Goal: Task Accomplishment & Management: Complete application form

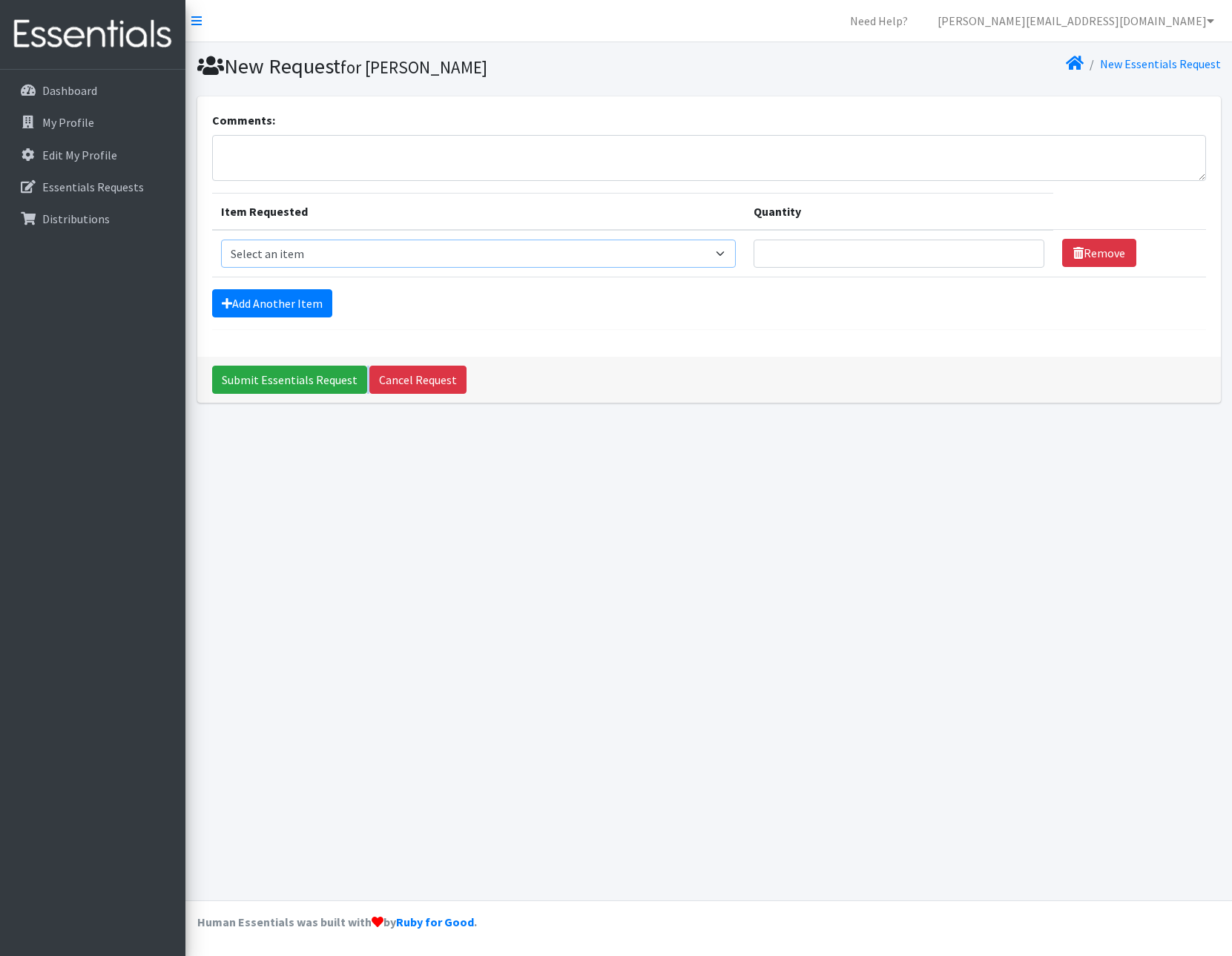
click at [305, 253] on select "Select an item Cleanse: Bar soap Dental: Floss Dental: Toothbrush, adult Dental…" at bounding box center [478, 254] width 515 height 28
click at [325, 120] on div "Comments:" at bounding box center [709, 145] width 993 height 70
click at [77, 191] on p "Essentials Requests" at bounding box center [93, 186] width 102 height 15
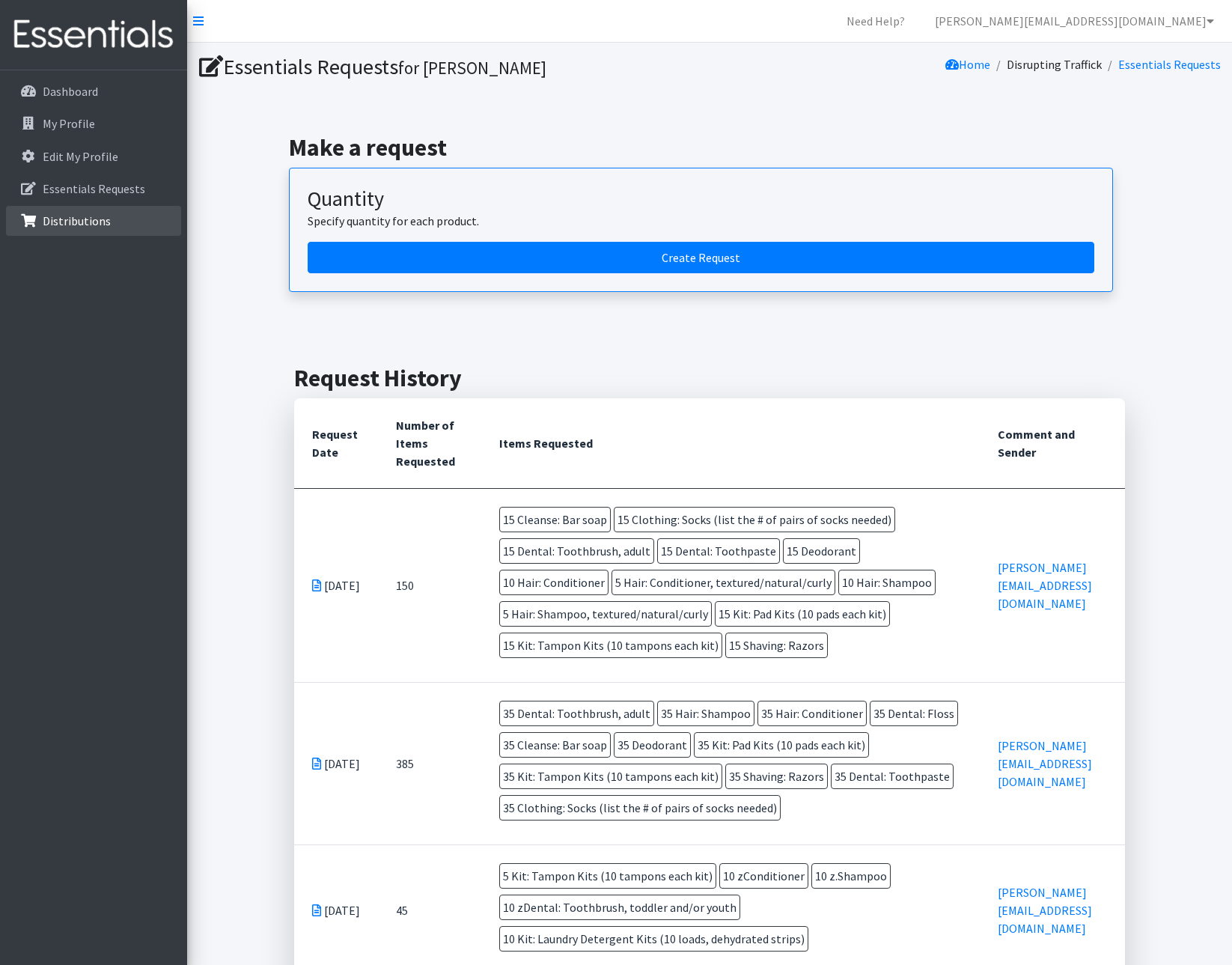
click at [66, 216] on p "Distributions" at bounding box center [77, 220] width 68 height 15
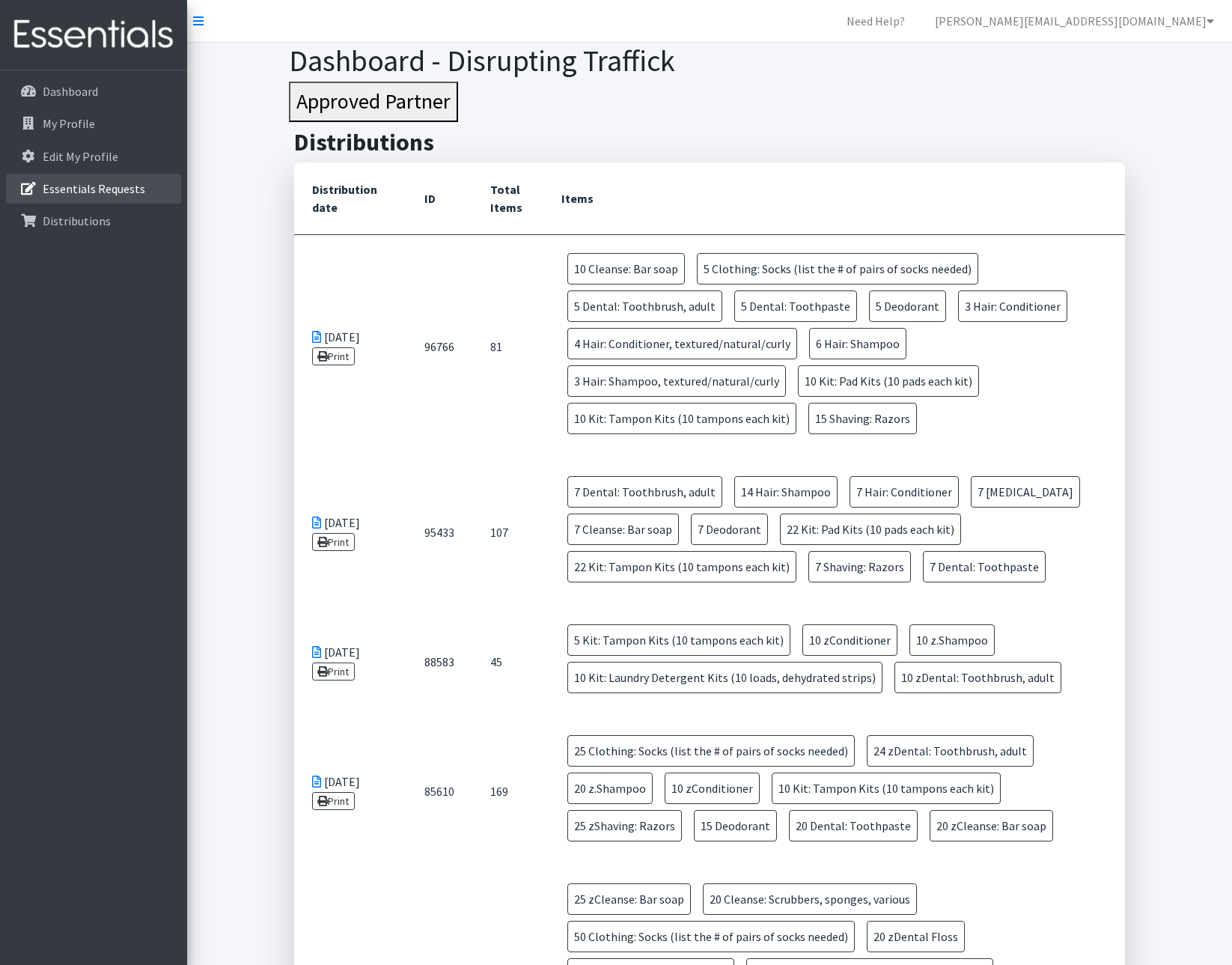
click at [94, 186] on p "Essentials Requests" at bounding box center [94, 188] width 103 height 15
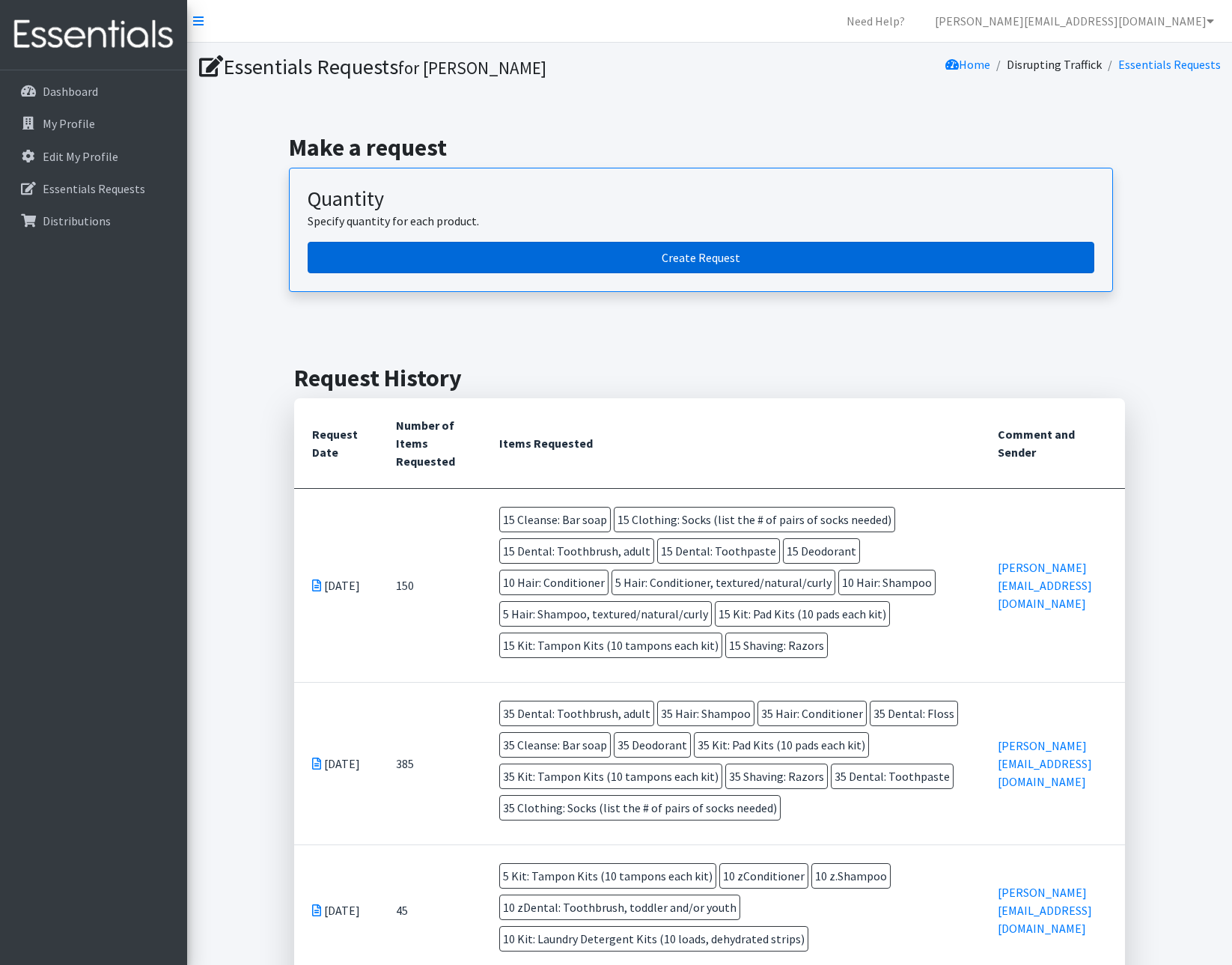
click at [682, 253] on link "Create Request" at bounding box center [701, 257] width 787 height 31
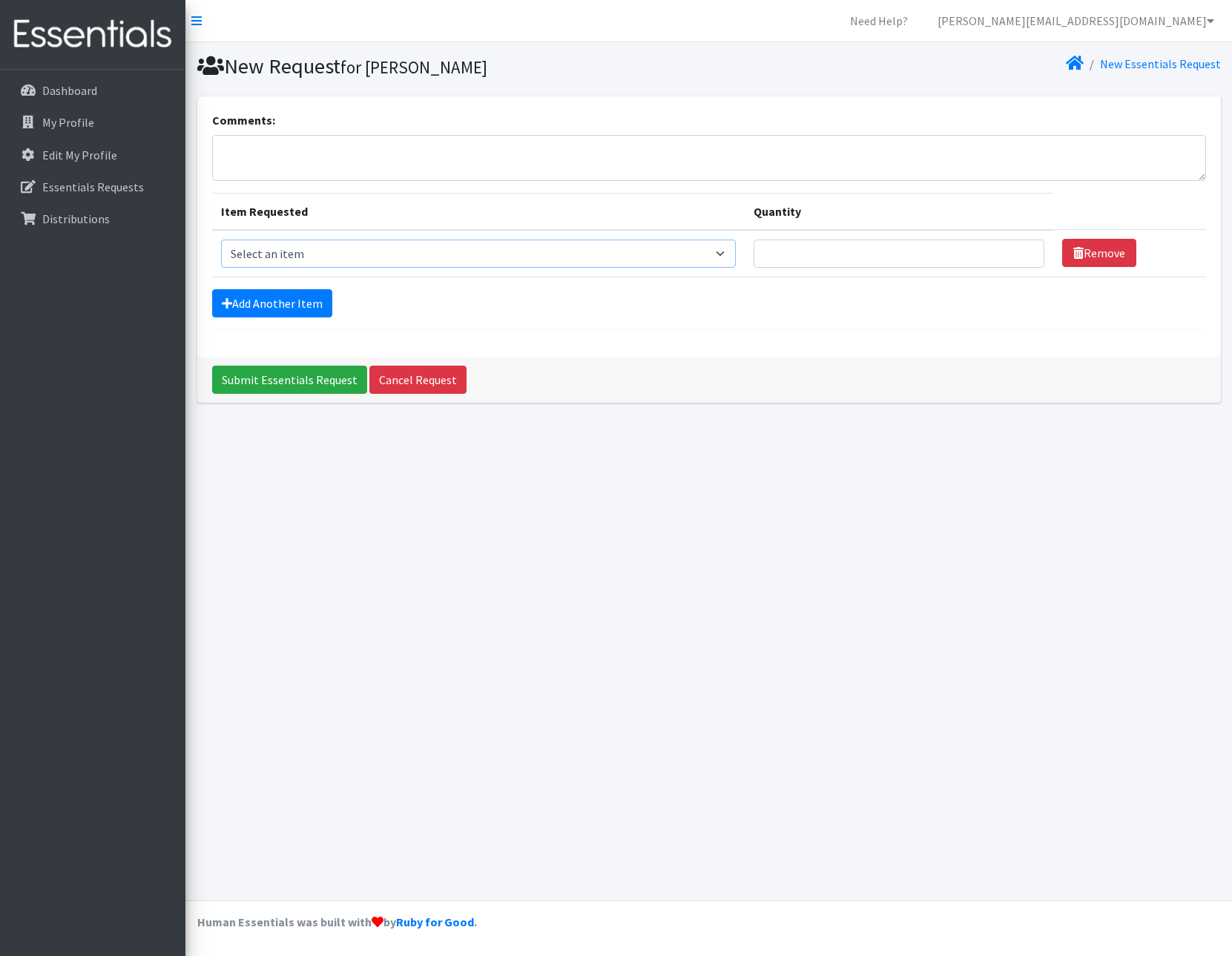
click at [360, 258] on select "Select an item Cleanse: Bar soap Dental: Floss Dental: Toothbrush, adult Dental…" at bounding box center [478, 254] width 515 height 28
select select "15546"
click at [221, 239] on select "Select an item Cleanse: Bar soap Dental: Floss Dental: Toothbrush, adult Dental…" at bounding box center [478, 254] width 515 height 28
click at [860, 252] on input "Quantity" at bounding box center [898, 254] width 291 height 28
type input "15"
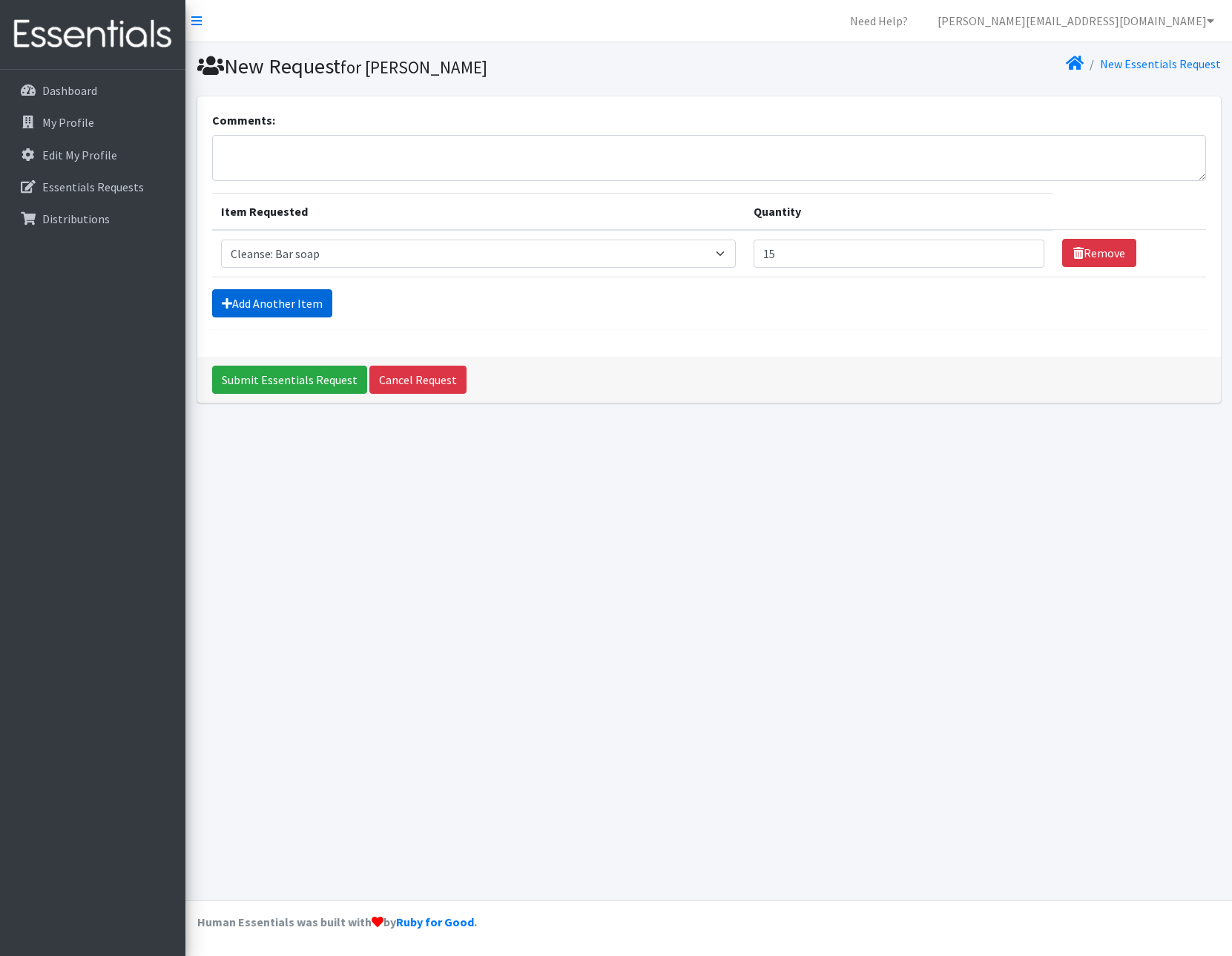
click at [264, 308] on link "Add Another Item" at bounding box center [271, 303] width 120 height 28
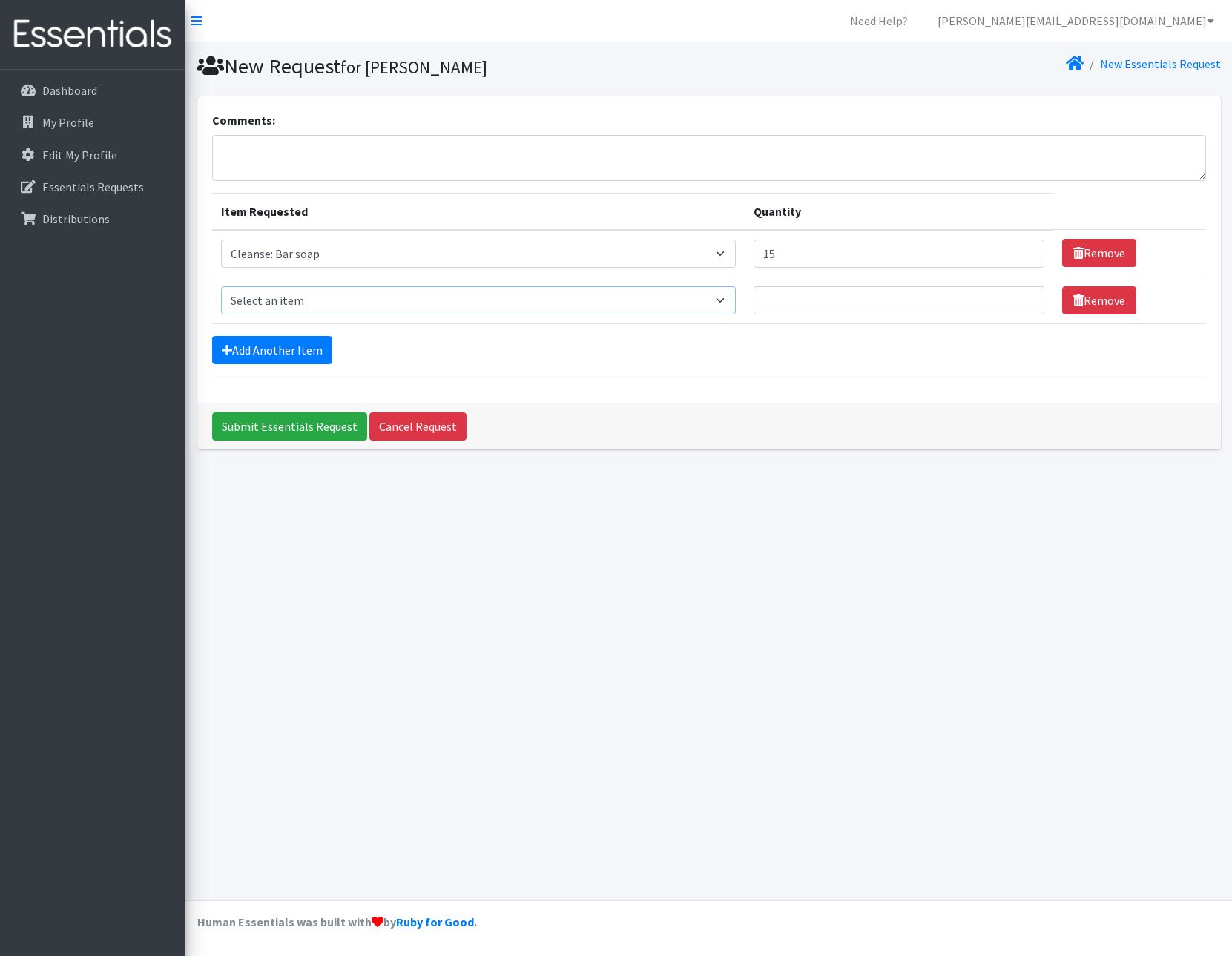
click at [326, 309] on select "Select an item Cleanse: Bar soap Dental: Floss Dental: Toothbrush, adult Dental…" at bounding box center [478, 301] width 515 height 28
click at [315, 308] on select "Select an item Cleanse: Bar soap Dental: Floss Dental: Toothbrush, adult Dental…" at bounding box center [478, 301] width 515 height 28
click at [267, 345] on link "Add Another Item" at bounding box center [271, 350] width 120 height 28
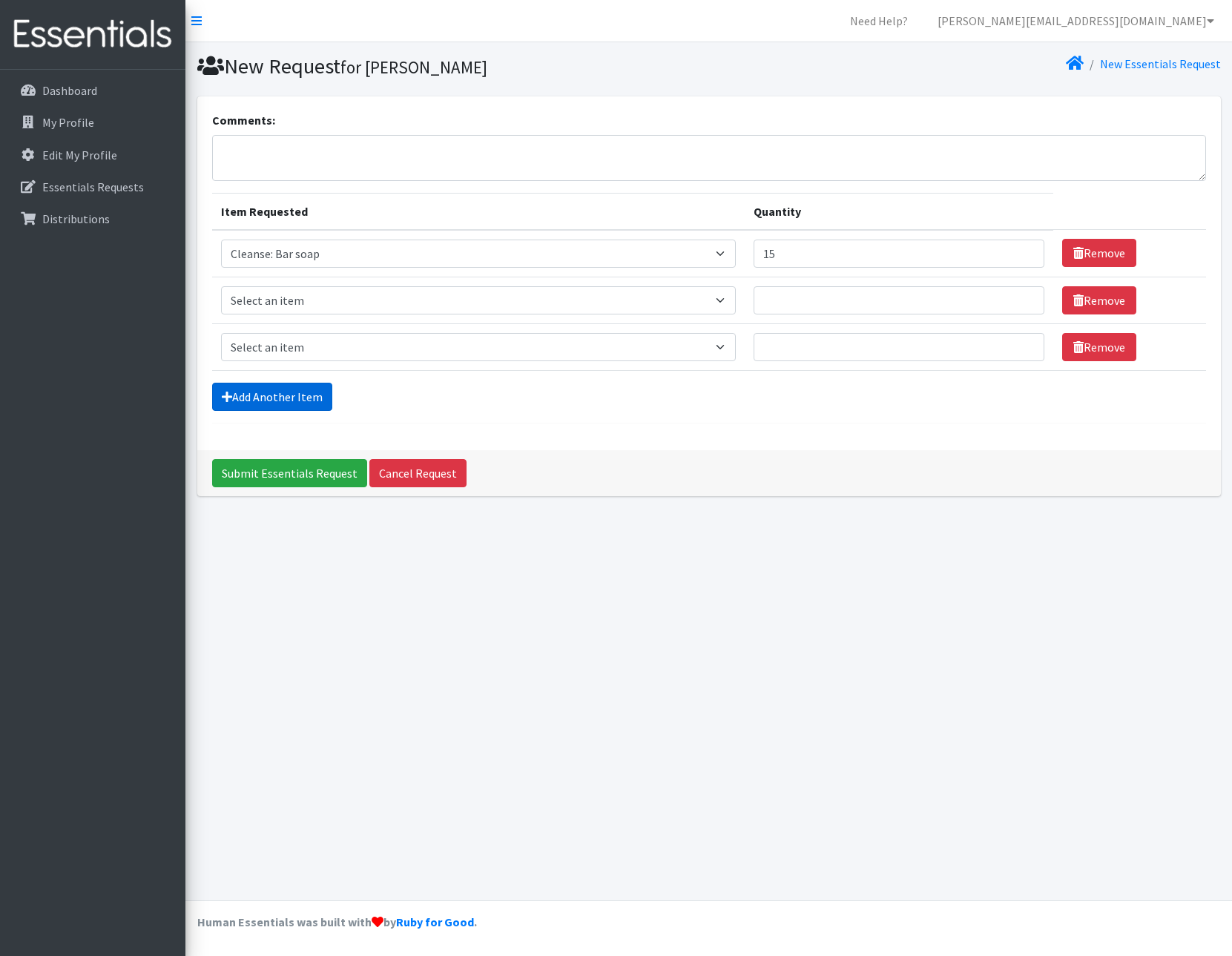
click at [265, 393] on link "Add Another Item" at bounding box center [271, 396] width 120 height 28
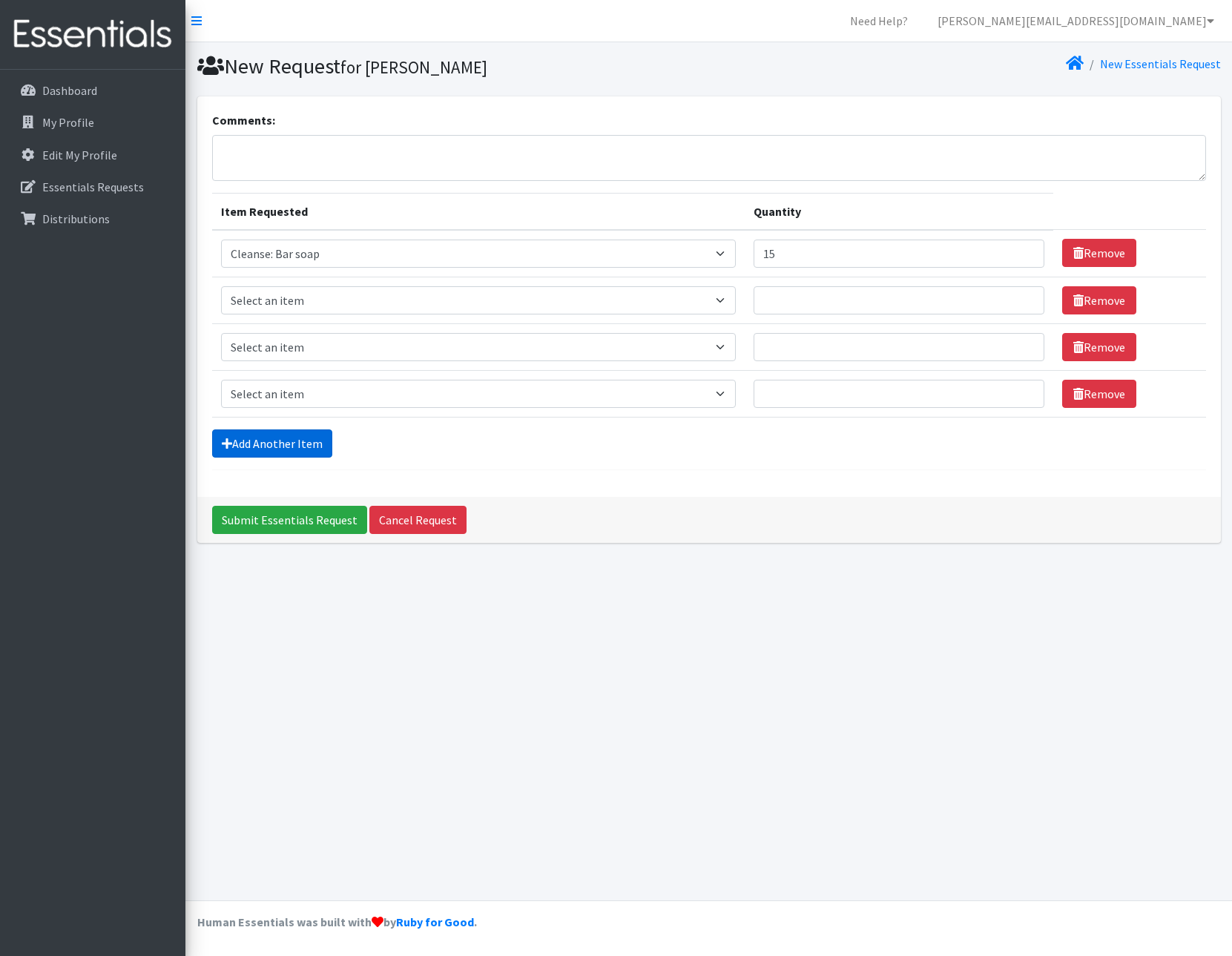
click at [265, 455] on link "Add Another Item" at bounding box center [271, 443] width 120 height 28
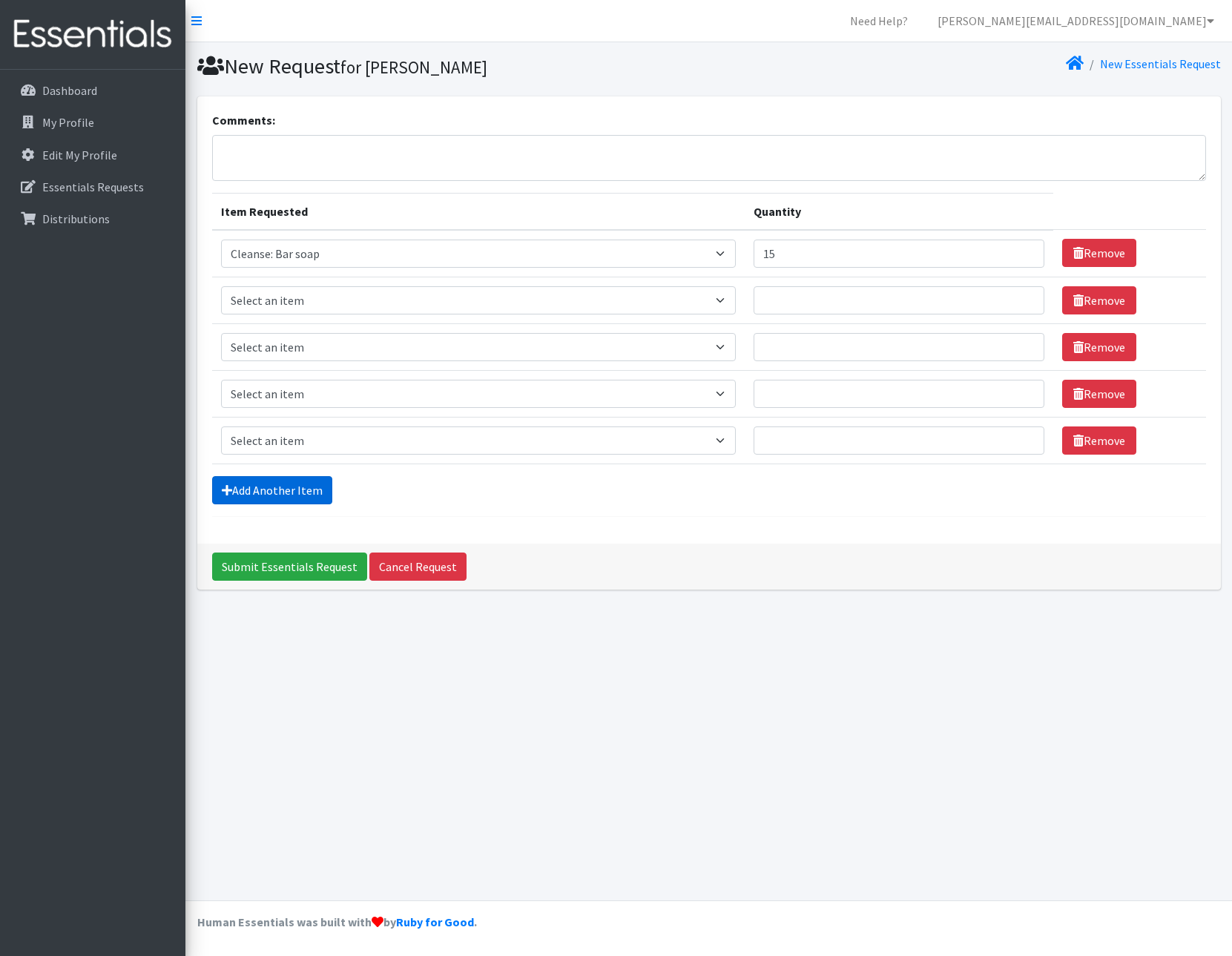
click at [269, 495] on link "Add Another Item" at bounding box center [271, 490] width 120 height 28
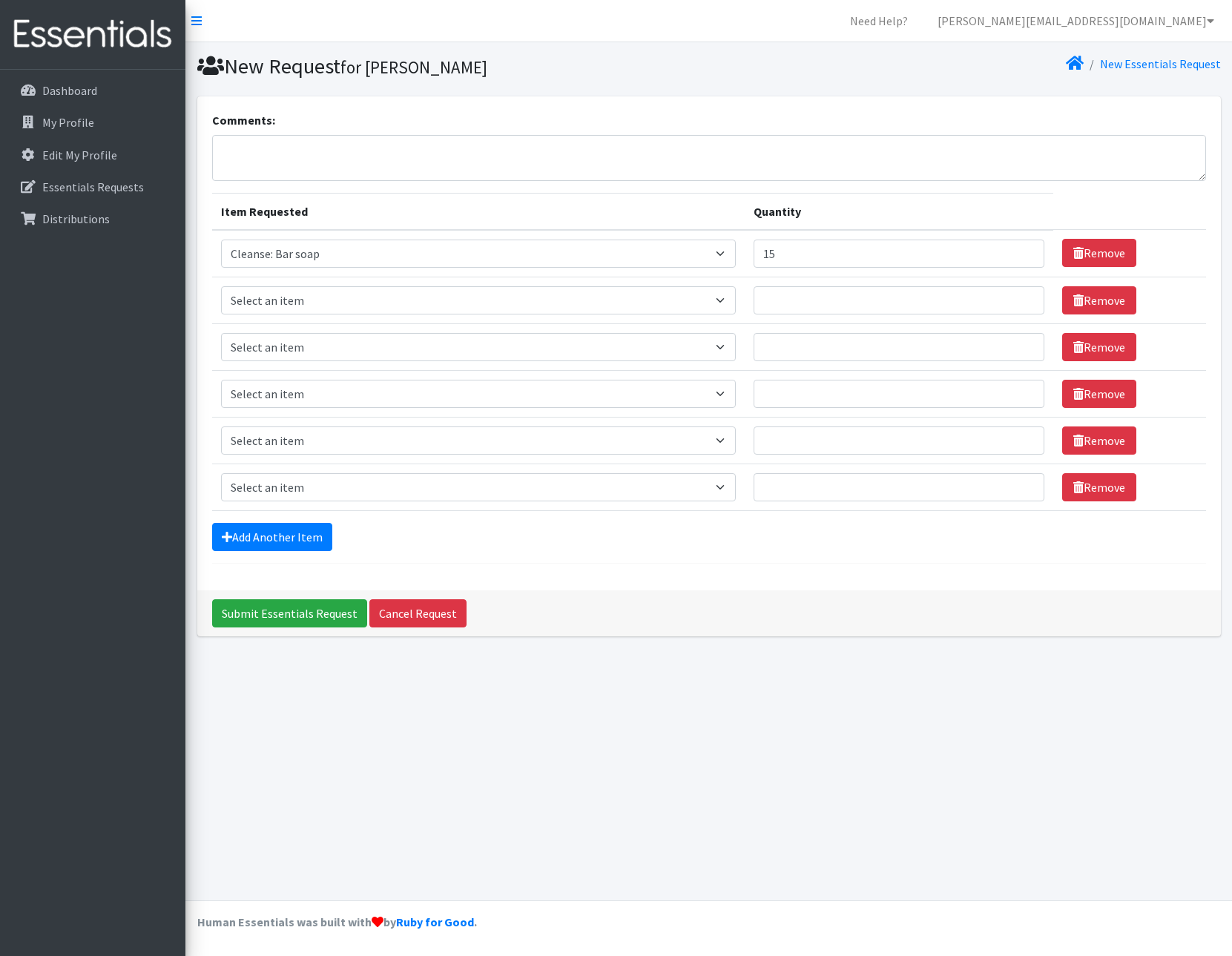
click at [276, 552] on form "Comments: Item Requested Quantity Item Requested Select an item Cleanse: Bar so…" at bounding box center [709, 337] width 993 height 452
click at [283, 537] on link "Add Another Item" at bounding box center [271, 537] width 120 height 28
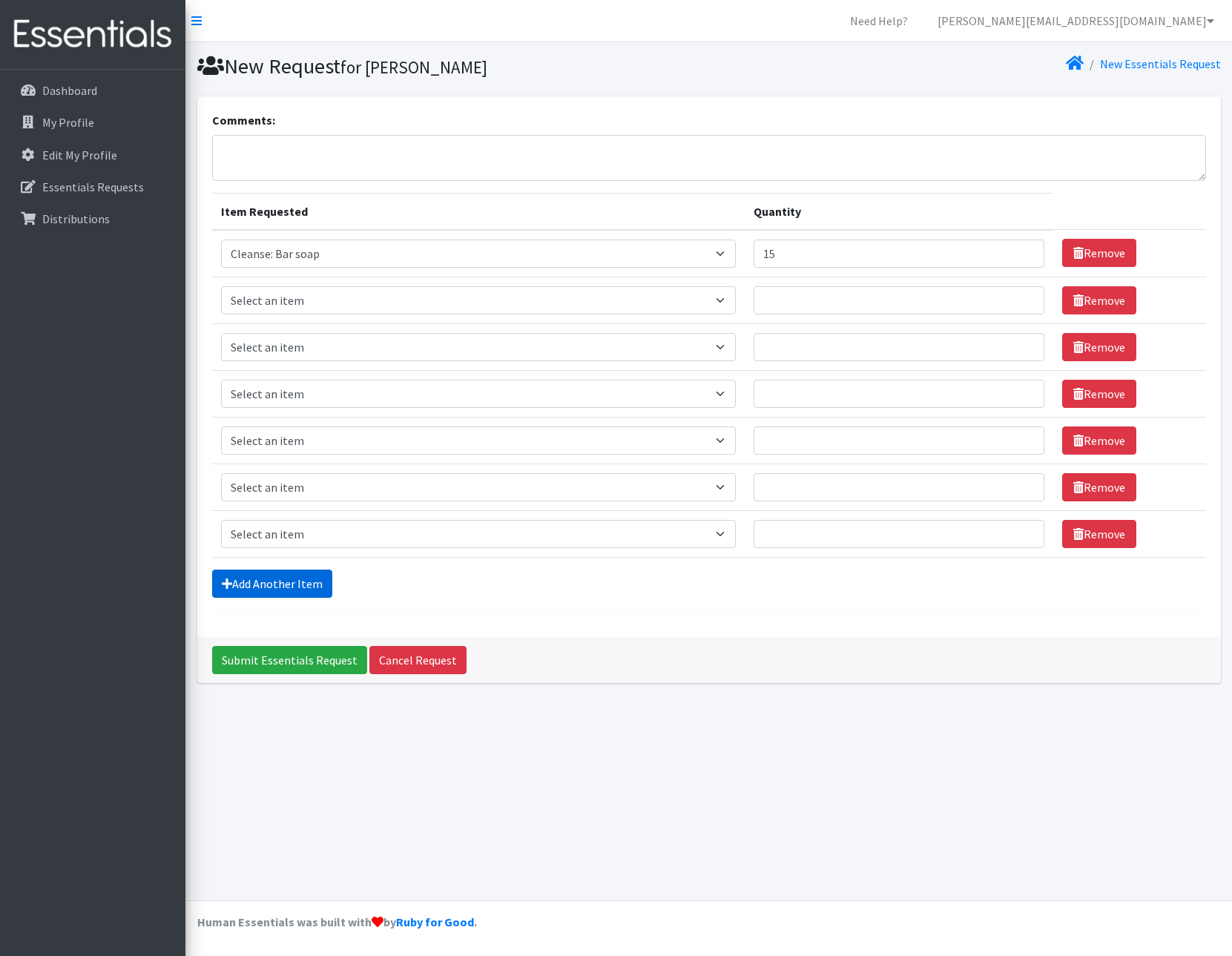
click at [283, 583] on link "Add Another Item" at bounding box center [271, 584] width 120 height 28
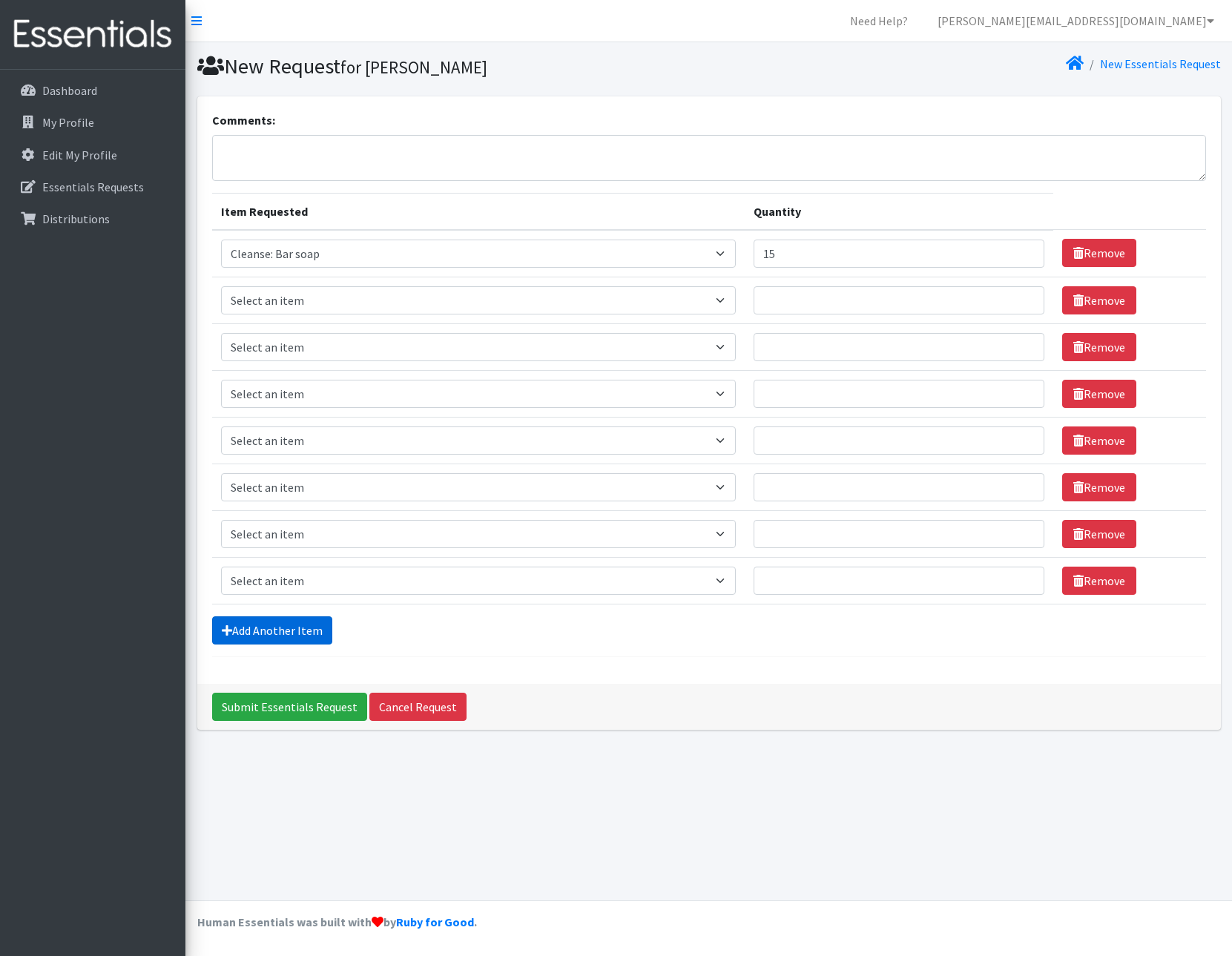
click at [277, 631] on link "Add Another Item" at bounding box center [271, 631] width 120 height 28
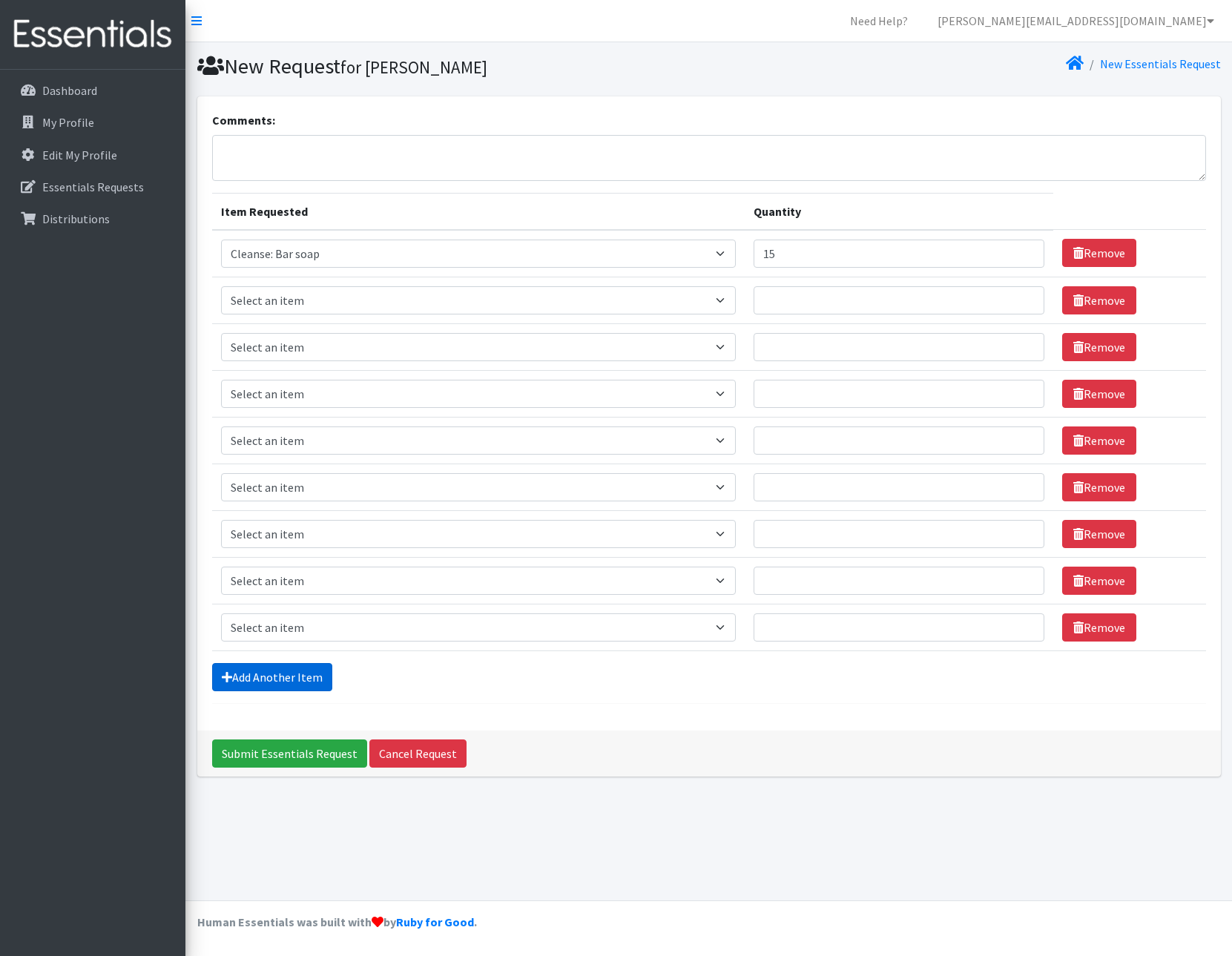
click at [277, 673] on link "Add Another Item" at bounding box center [271, 677] width 120 height 28
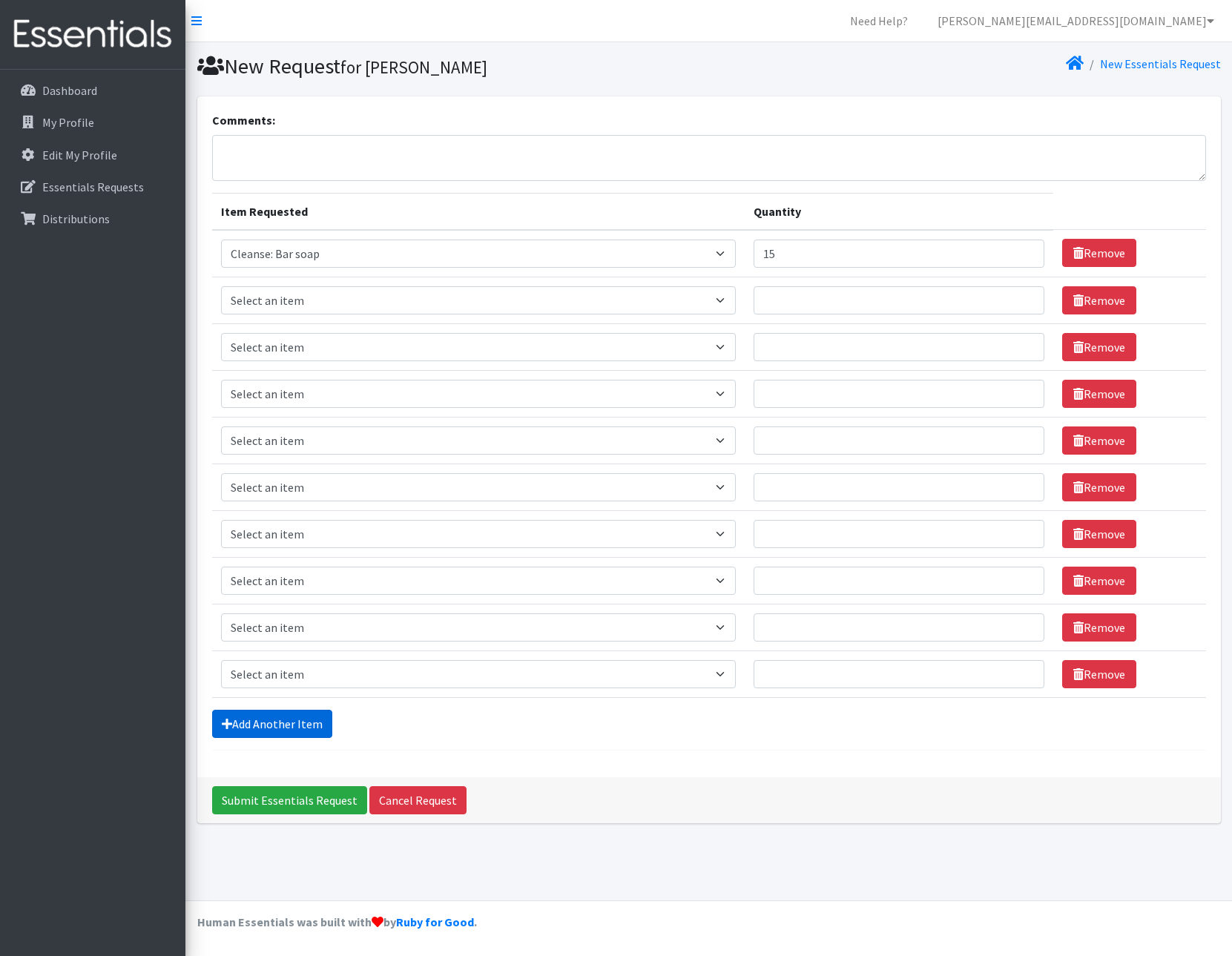
click at [272, 727] on link "Add Another Item" at bounding box center [271, 724] width 120 height 28
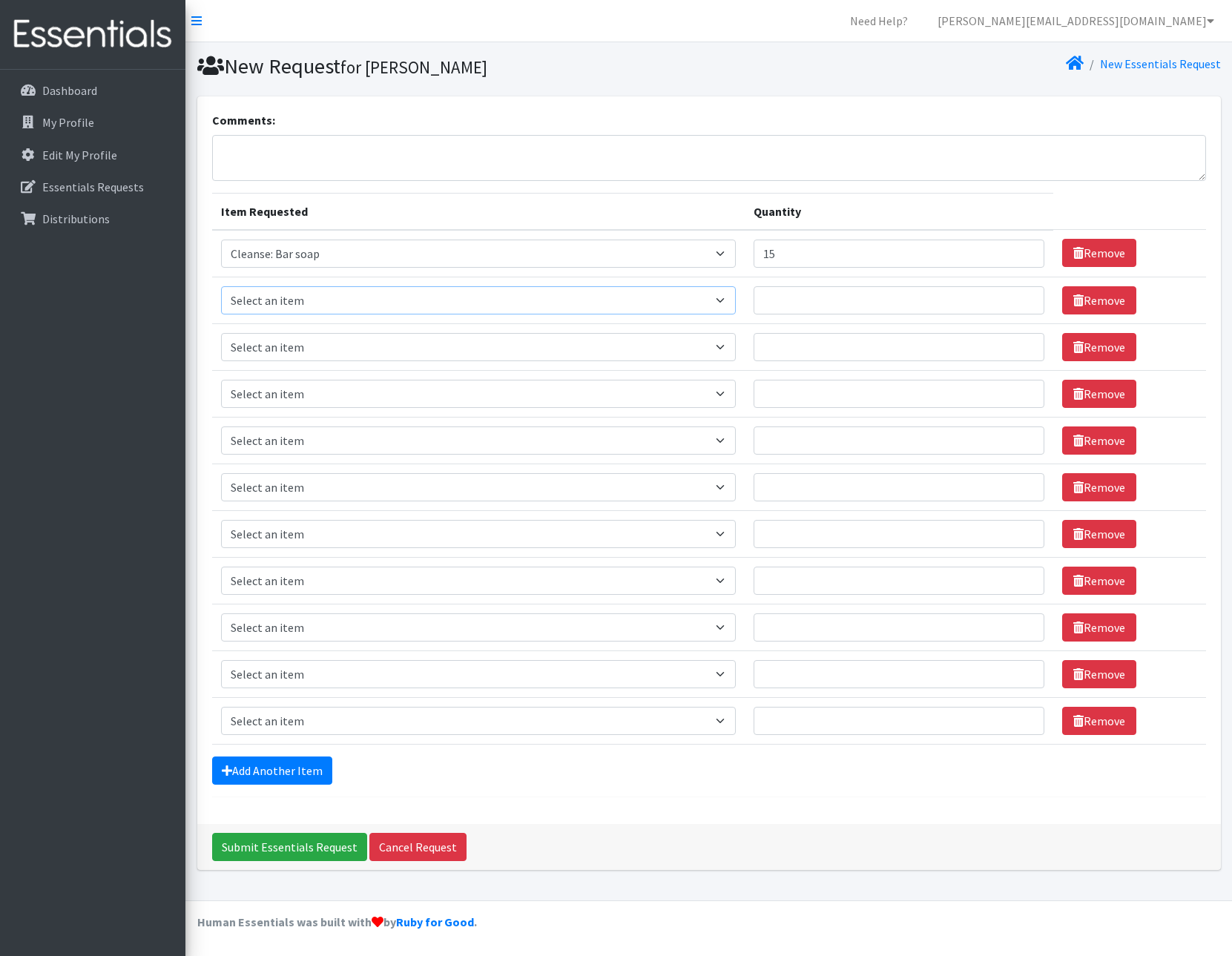
click at [270, 295] on select "Select an item Cleanse: Bar soap Dental: Floss Dental: Toothbrush, adult Dental…" at bounding box center [478, 301] width 515 height 28
select select "15547"
click at [221, 286] on select "Select an item Cleanse: Bar soap Dental: Floss Dental: Toothbrush, adult Dental…" at bounding box center [478, 301] width 515 height 28
click at [852, 294] on input "Quantity" at bounding box center [898, 301] width 291 height 28
type input "15"
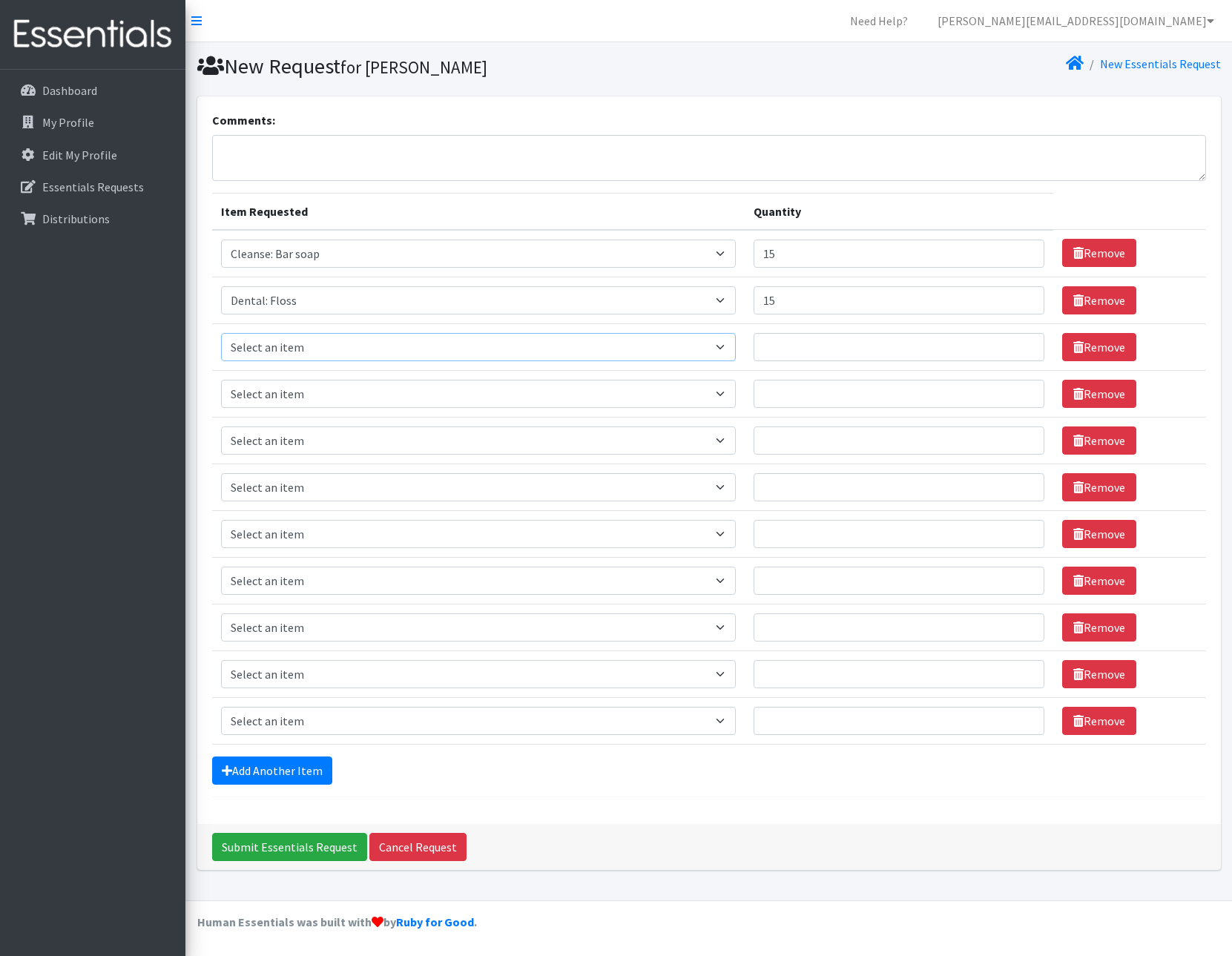
click at [338, 349] on select "Select an item Cleanse: Bar soap Dental: Floss Dental: Toothbrush, adult Dental…" at bounding box center [478, 347] width 515 height 28
select select "15549"
click at [221, 333] on select "Select an item Cleanse: Bar soap Dental: Floss Dental: Toothbrush, adult Dental…" at bounding box center [478, 347] width 515 height 28
click at [789, 352] on input "Quantity" at bounding box center [898, 347] width 291 height 28
type input "15"
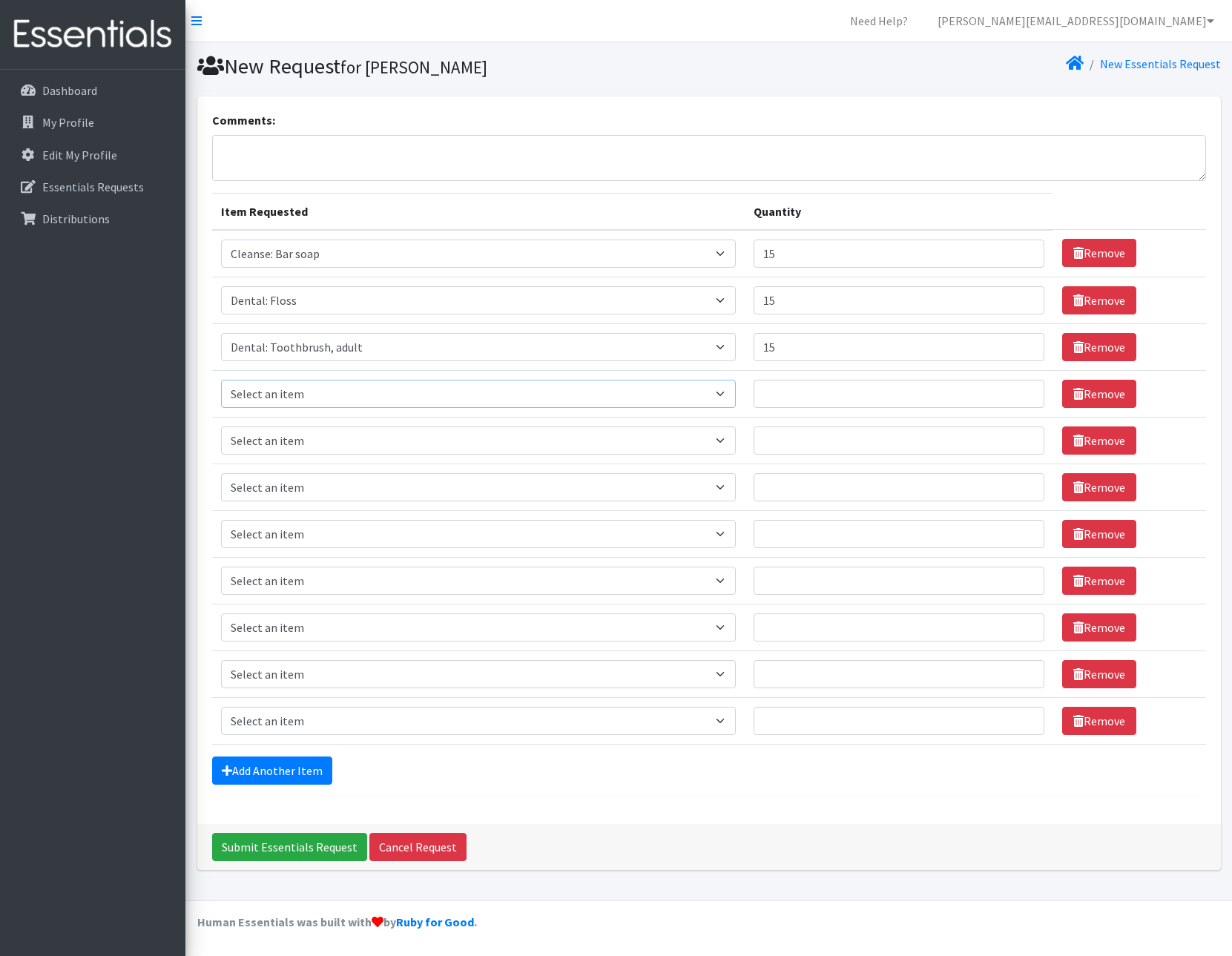
click at [286, 397] on select "Select an item Cleanse: Bar soap Dental: Floss Dental: Toothbrush, adult Dental…" at bounding box center [478, 394] width 515 height 28
select select "15550"
click at [221, 380] on select "Select an item Cleanse: Bar soap Dental: Floss Dental: Toothbrush, adult Dental…" at bounding box center [478, 394] width 515 height 28
click at [828, 388] on input "Quantity" at bounding box center [898, 394] width 291 height 28
type input "10"
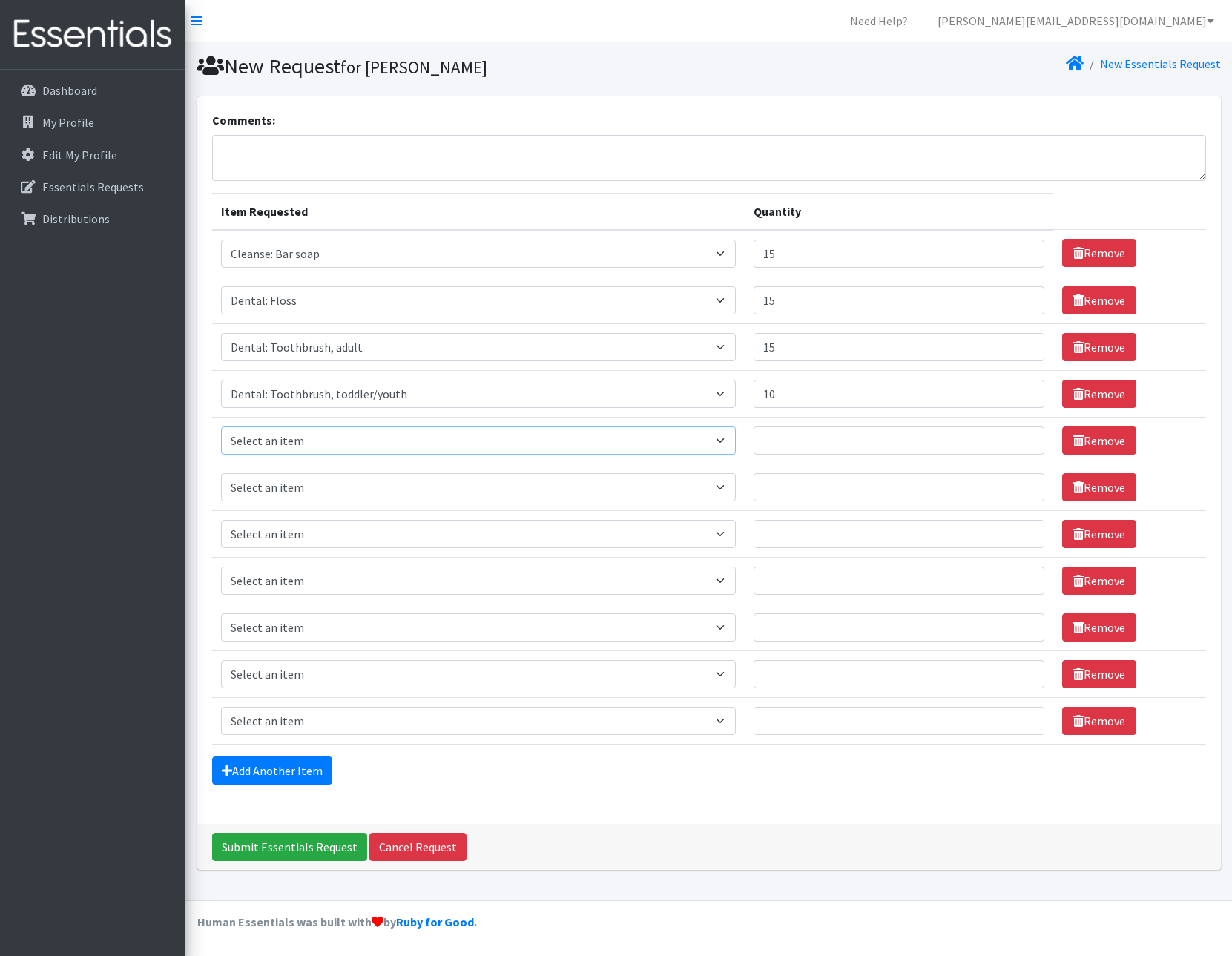
click at [256, 434] on select "Select an item Cleanse: Bar soap Dental: Floss Dental: Toothbrush, adult Dental…" at bounding box center [478, 441] width 515 height 28
select select "12032"
click at [221, 427] on select "Select an item Cleanse: Bar soap Dental: Floss Dental: Toothbrush, adult Dental…" at bounding box center [478, 441] width 515 height 28
click at [789, 437] on input "Quantity" at bounding box center [898, 441] width 291 height 28
type input "15"
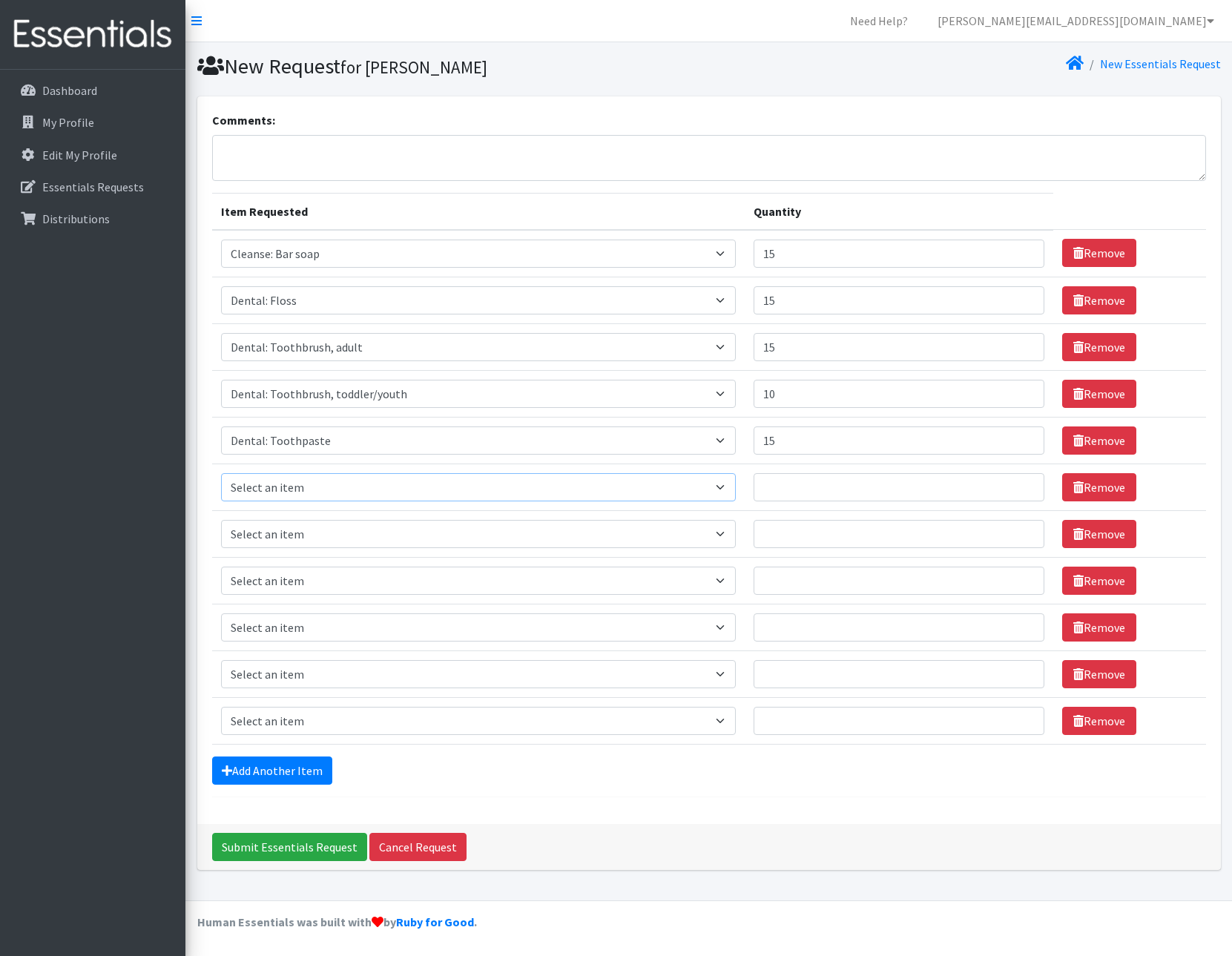
click at [373, 494] on select "Select an item Cleanse: Bar soap Dental: Floss Dental: Toothbrush, adult Dental…" at bounding box center [478, 487] width 515 height 28
select select "12011"
click at [221, 473] on select "Select an item Cleanse: Bar soap Dental: Floss Dental: Toothbrush, adult Dental…" at bounding box center [478, 487] width 515 height 28
click at [798, 498] on input "Quantity" at bounding box center [898, 487] width 291 height 28
type input "15"
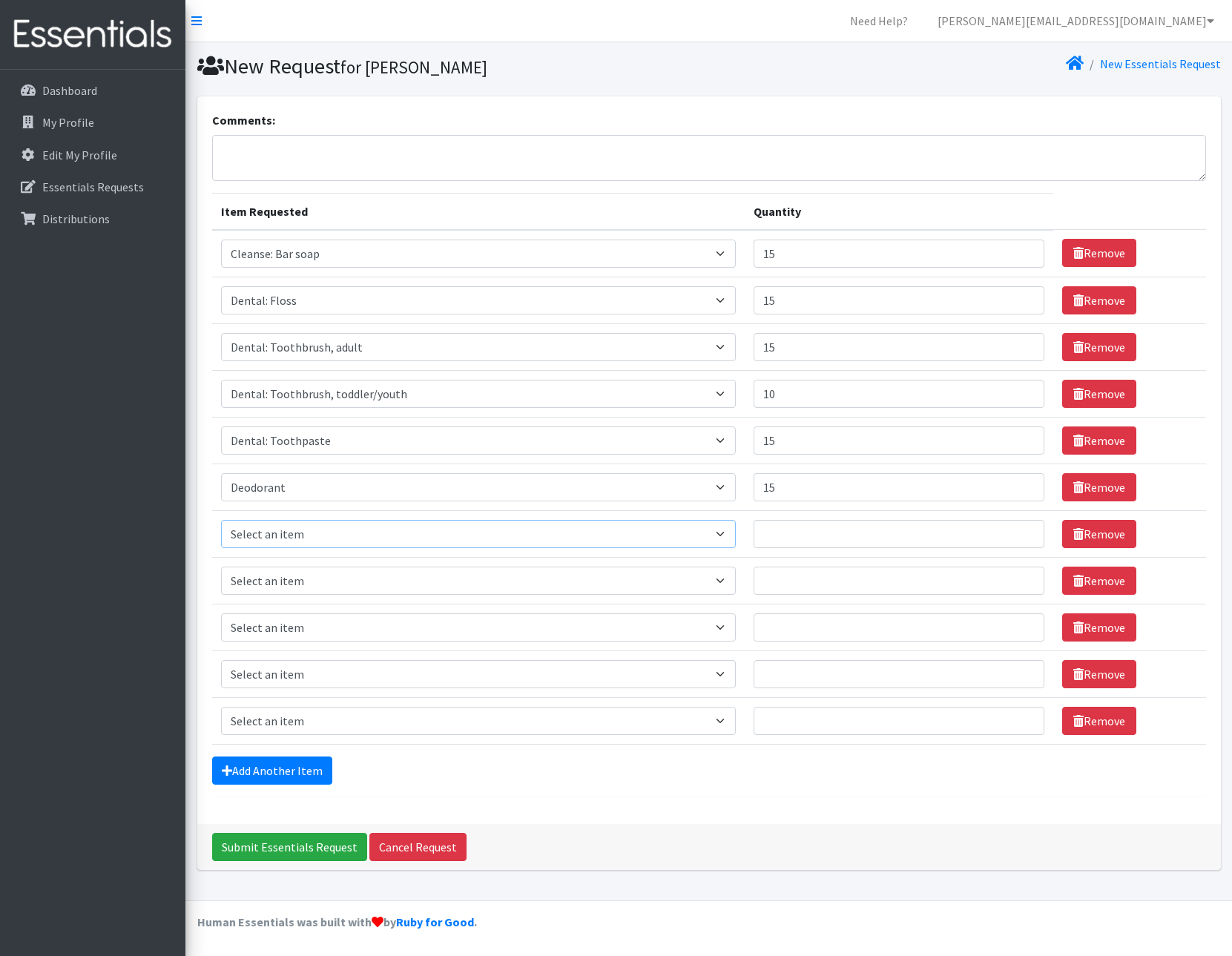
click at [363, 540] on select "Select an item Cleanse: Bar soap Dental: Floss Dental: Toothbrush, adult Dental…" at bounding box center [478, 534] width 515 height 28
select select "15542"
click at [221, 520] on select "Select an item Cleanse: Bar soap Dental: Floss Dental: Toothbrush, adult Dental…" at bounding box center [478, 534] width 515 height 28
click at [290, 586] on select "Select an item Cleanse: Bar soap Dental: Floss Dental: Toothbrush, adult Dental…" at bounding box center [478, 581] width 515 height 28
select select "15543"
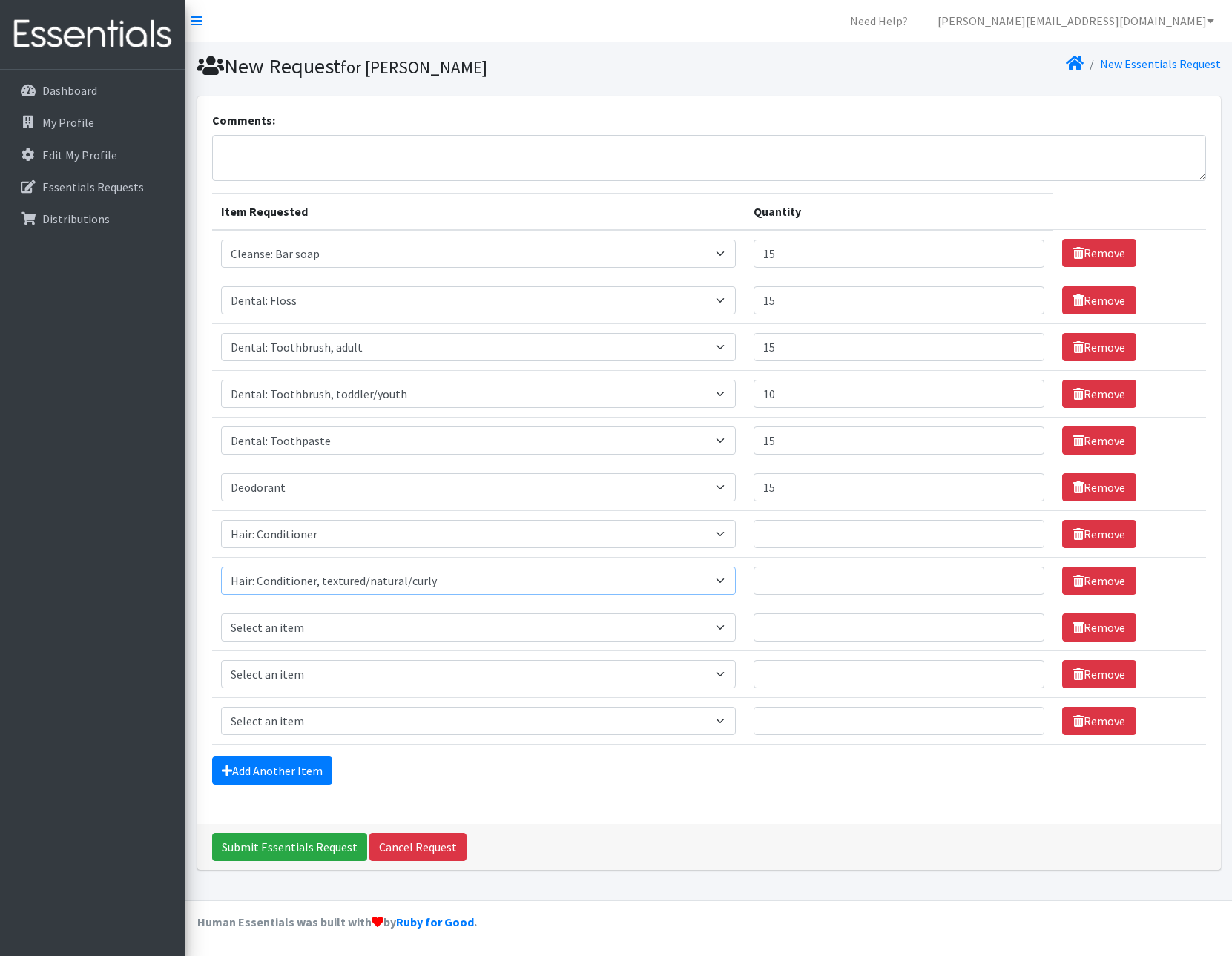
click at [221, 567] on select "Select an item Cleanse: Bar soap Dental: Floss Dental: Toothbrush, adult Dental…" at bounding box center [478, 581] width 515 height 28
click at [311, 622] on select "Select an item Cleanse: Bar soap Dental: Floss Dental: Toothbrush, adult Dental…" at bounding box center [478, 627] width 515 height 28
select select "15544"
click at [221, 613] on select "Select an item Cleanse: Bar soap Dental: Floss Dental: Toothbrush, adult Dental…" at bounding box center [478, 627] width 515 height 28
click at [314, 678] on select "Select an item Cleanse: Bar soap Dental: Floss Dental: Toothbrush, adult Dental…" at bounding box center [478, 674] width 515 height 28
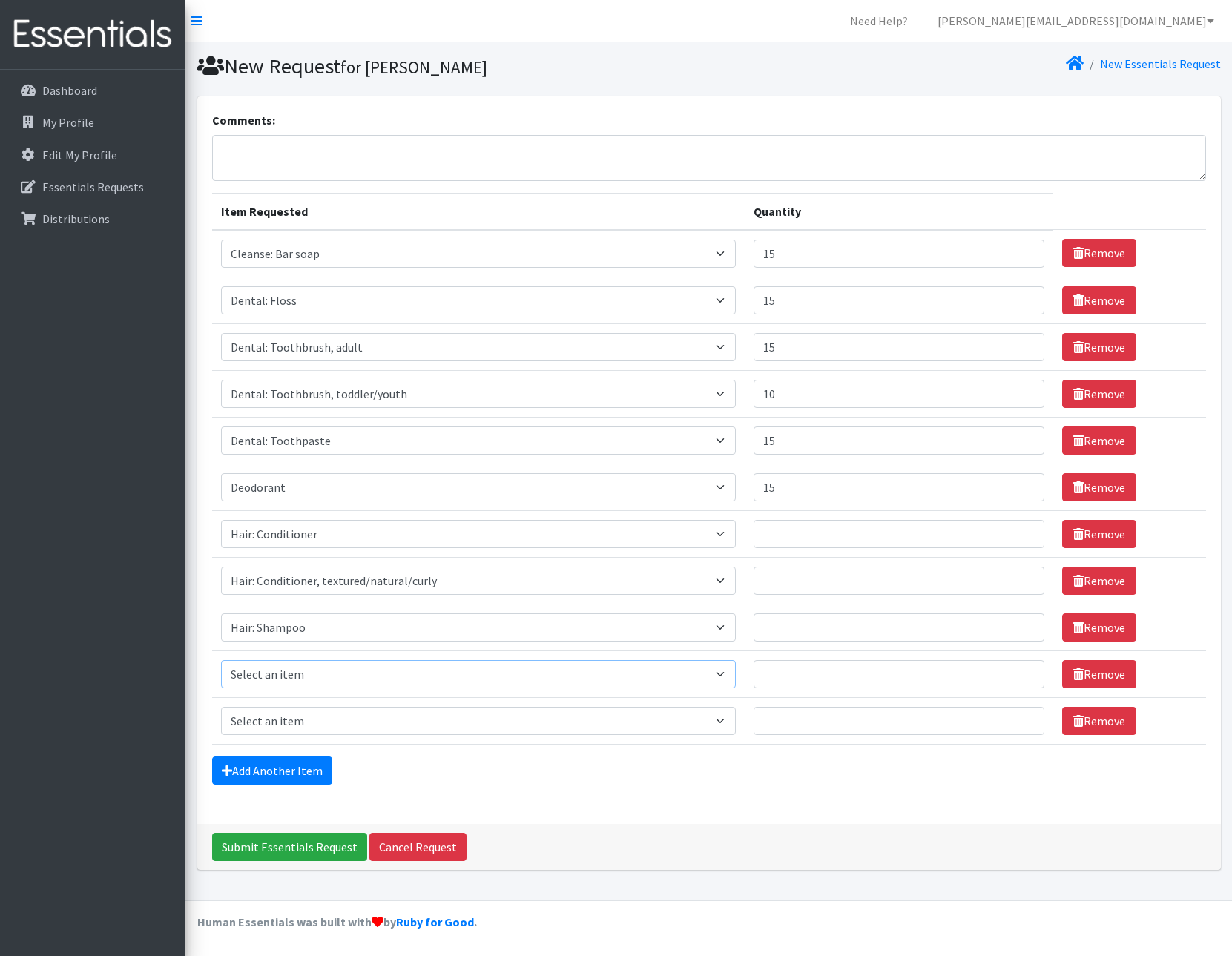
select select "15545"
click at [221, 660] on select "Select an item Cleanse: Bar soap Dental: Floss Dental: Toothbrush, adult Dental…" at bounding box center [478, 674] width 515 height 28
click at [341, 720] on select "Select an item Cleanse: Bar soap Dental: Floss Dental: Toothbrush, adult Dental…" at bounding box center [478, 721] width 515 height 28
select select "15113"
click at [221, 707] on select "Select an item Cleanse: Bar soap Dental: Floss Dental: Toothbrush, adult Dental…" at bounding box center [478, 721] width 515 height 28
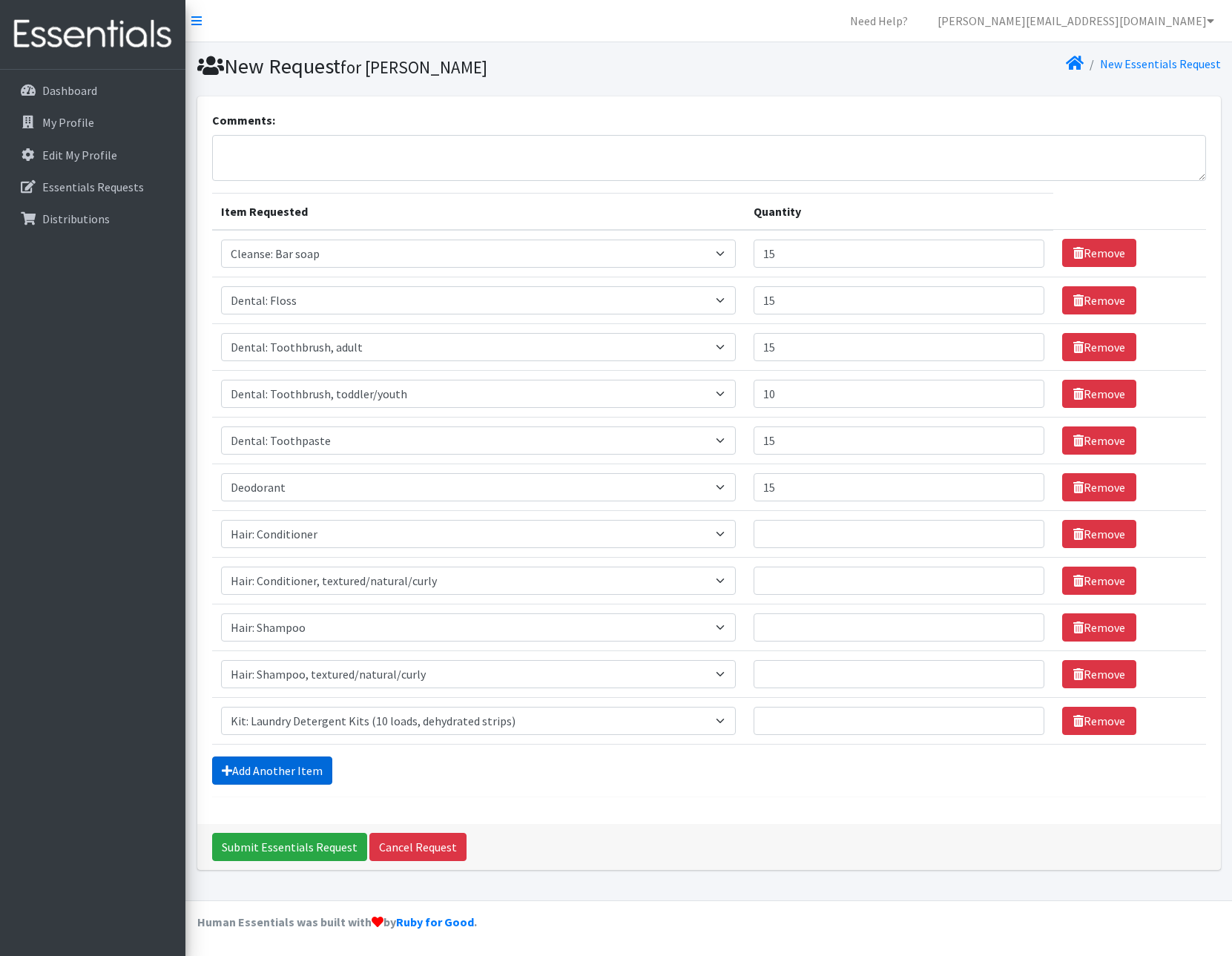
click at [305, 764] on link "Add Another Item" at bounding box center [271, 771] width 120 height 28
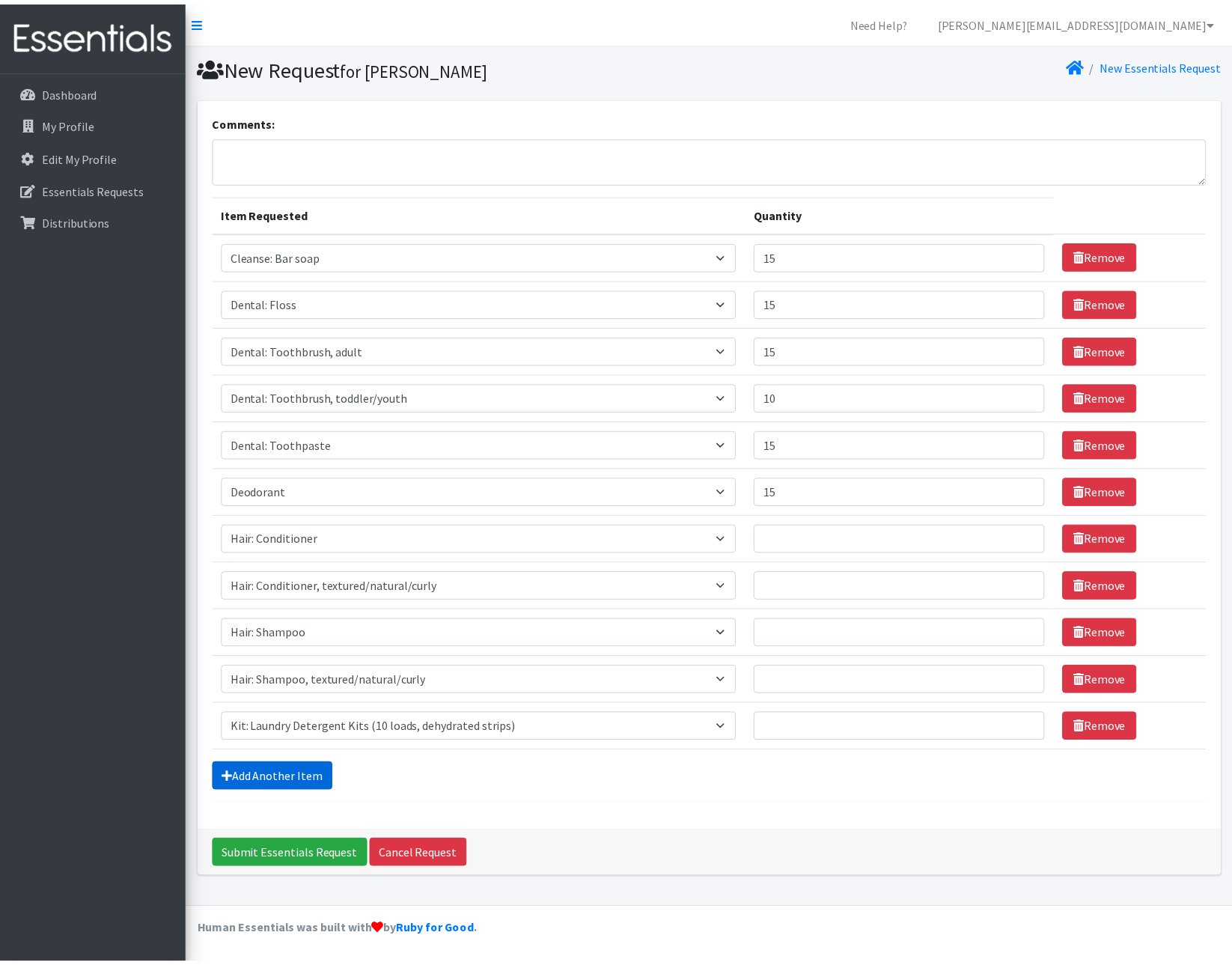
scroll to position [29, 0]
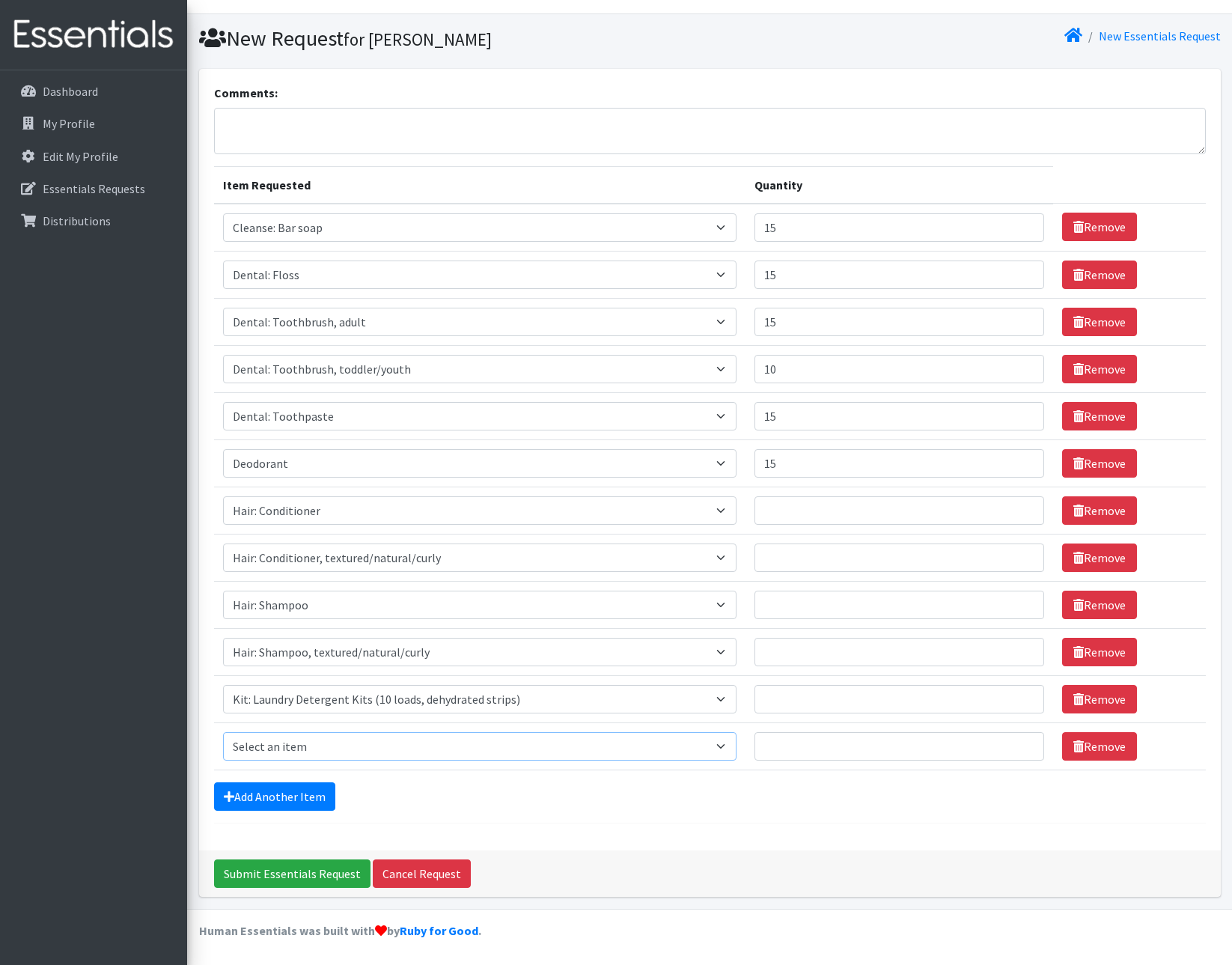
click at [326, 751] on select "Select an item Cleanse: Bar soap Dental: Floss Dental: Toothbrush, adult Dental…" at bounding box center [480, 747] width 514 height 29
select select "12838"
click at [223, 732] on select "Select an item Cleanse: Bar soap Dental: Floss Dental: Toothbrush, adult Dental…" at bounding box center [480, 747] width 514 height 29
click at [295, 801] on link "Add Another Item" at bounding box center [274, 797] width 121 height 29
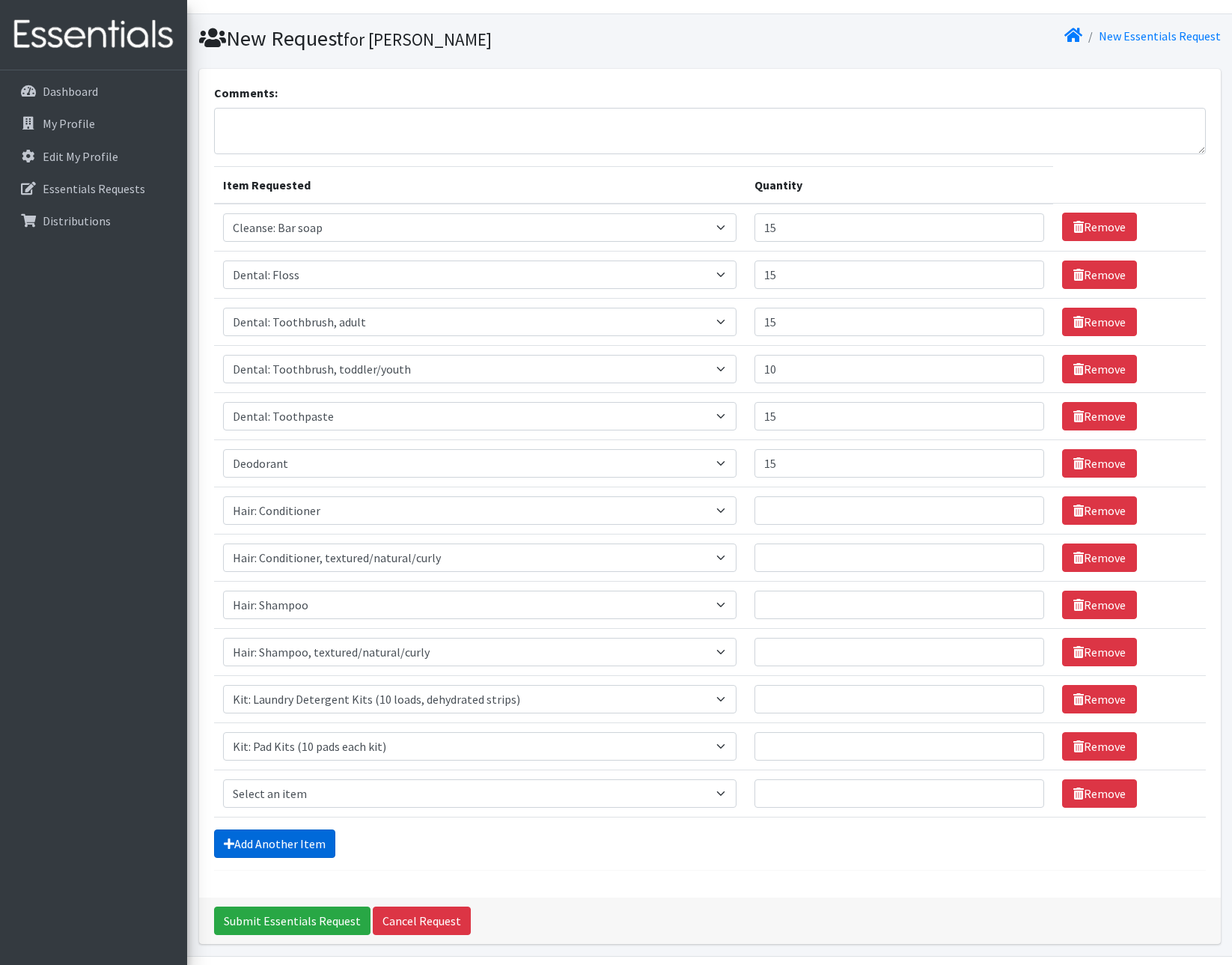
scroll to position [75, 0]
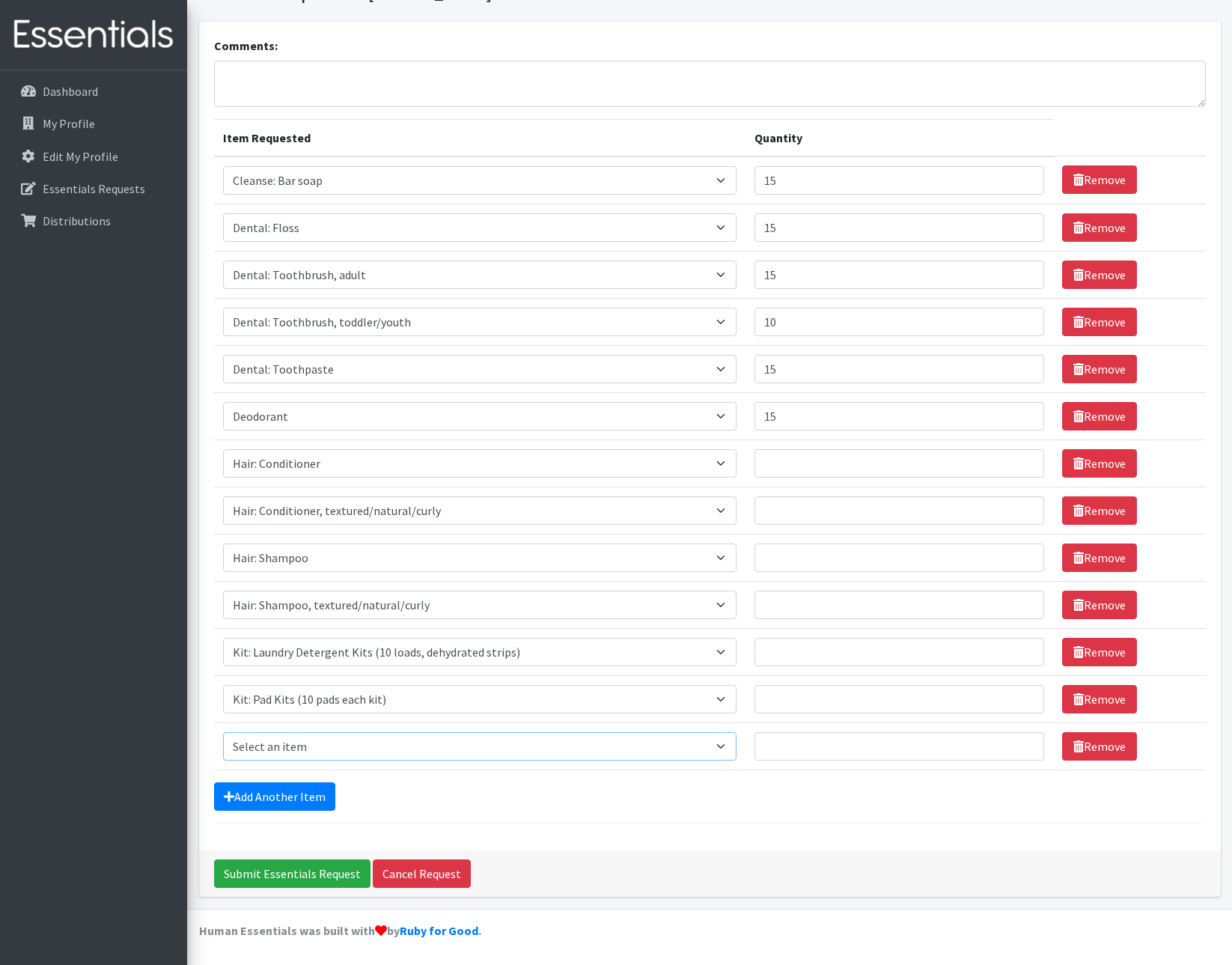
click at [323, 747] on select "Select an item Cleanse: Bar soap Dental: Floss Dental: Toothbrush, adult Dental…" at bounding box center [480, 747] width 514 height 29
select select "12333"
click at [223, 732] on select "Select an item Cleanse: Bar soap Dental: Floss Dental: Toothbrush, adult Dental…" at bounding box center [480, 747] width 514 height 29
click at [284, 798] on link "Add Another Item" at bounding box center [274, 797] width 121 height 29
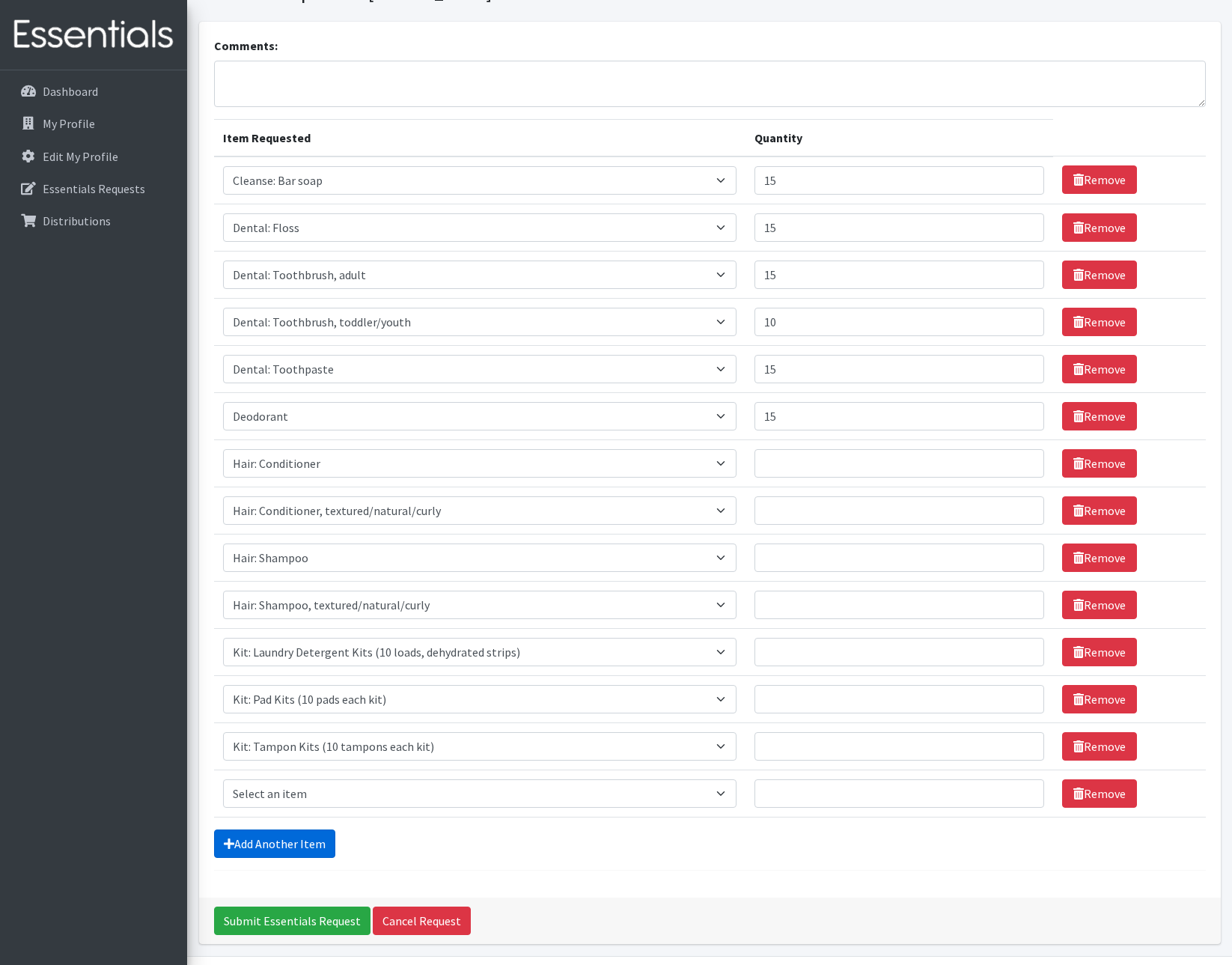
scroll to position [123, 0]
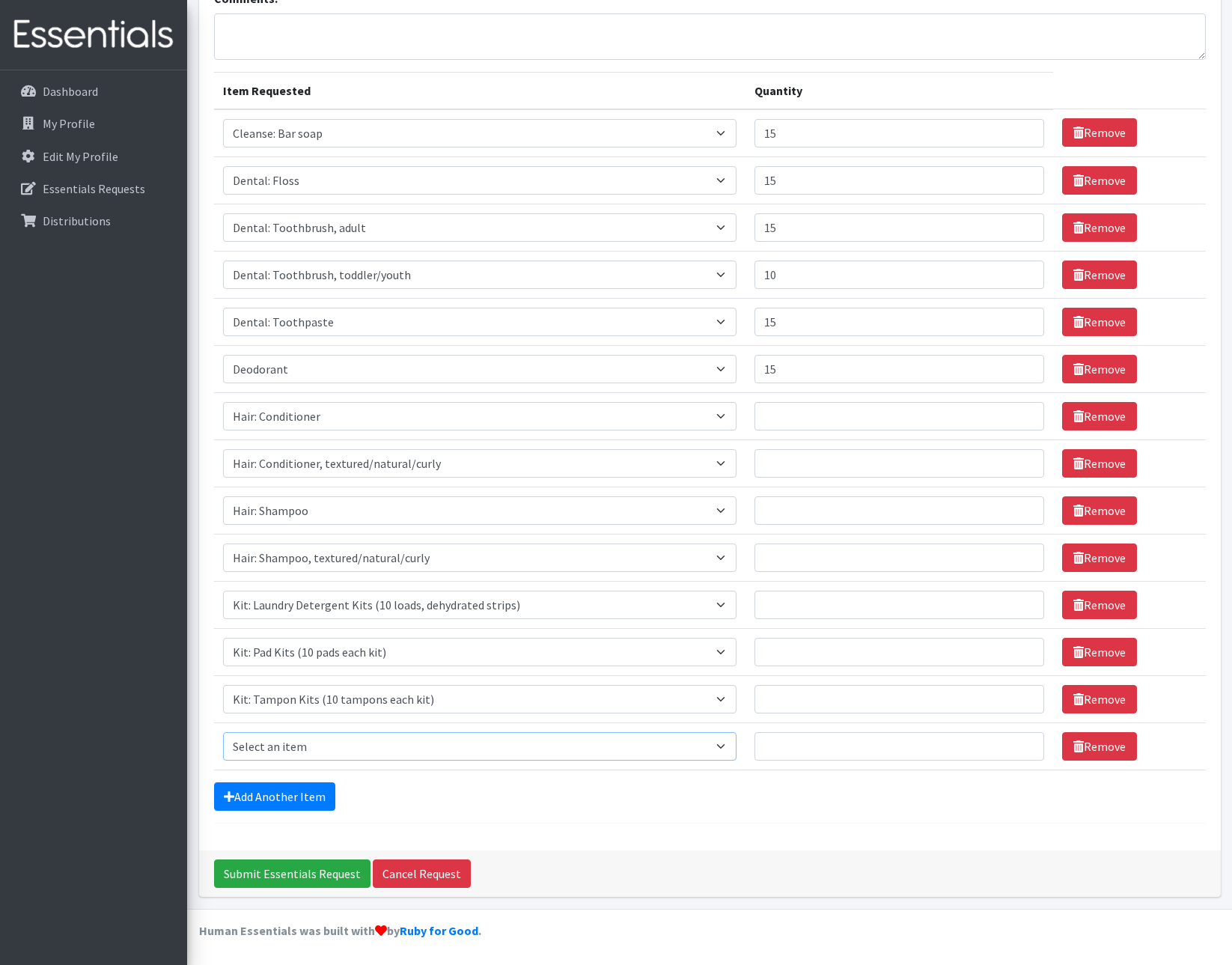
click at [317, 744] on select "Select an item Cleanse: Bar soap Dental: Floss Dental: Toothbrush, adult Dental…" at bounding box center [480, 747] width 514 height 29
select select "15551"
click at [223, 732] on select "Select an item Cleanse: Bar soap Dental: Floss Dental: Toothbrush, adult Dental…" at bounding box center [480, 747] width 514 height 29
click at [808, 422] on input "Quantity" at bounding box center [900, 416] width 290 height 29
type input "10"
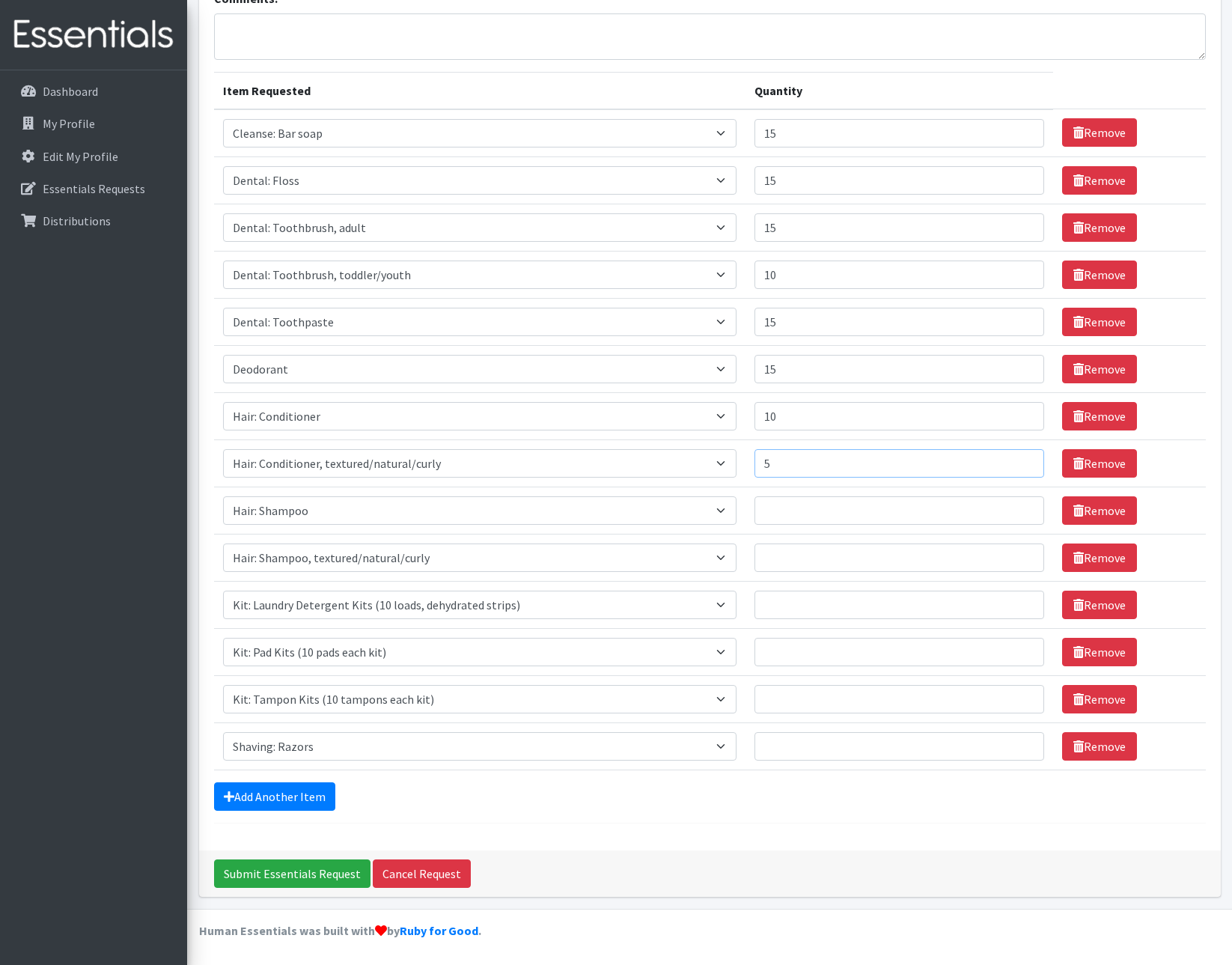
type input "5"
type input "10"
type input "5"
type input "10"
type input "15"
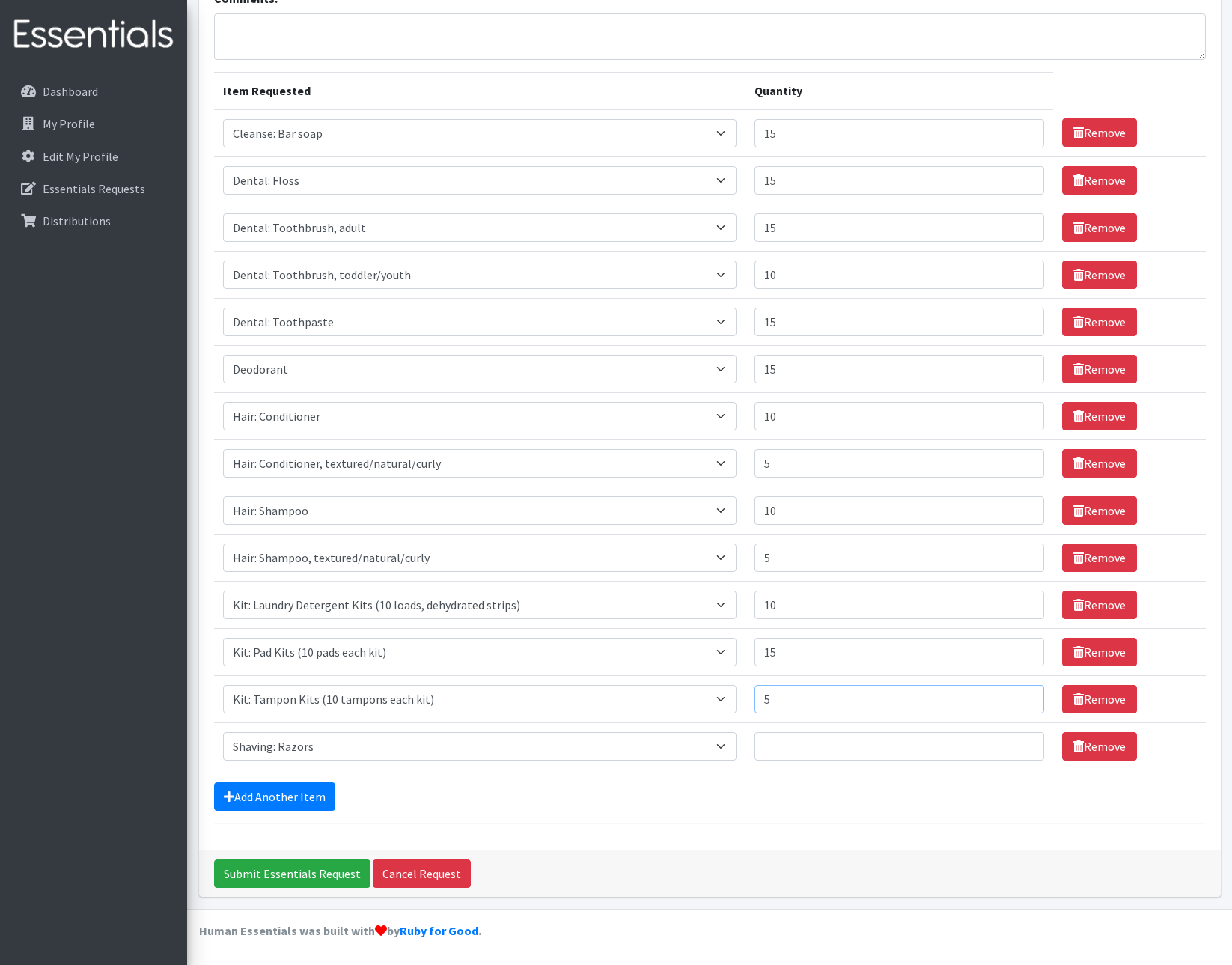
type input "5"
type input "15"
click at [674, 806] on div "Add Another Item" at bounding box center [710, 797] width 992 height 29
click at [267, 874] on input "Submit Essentials Request" at bounding box center [292, 874] width 157 height 29
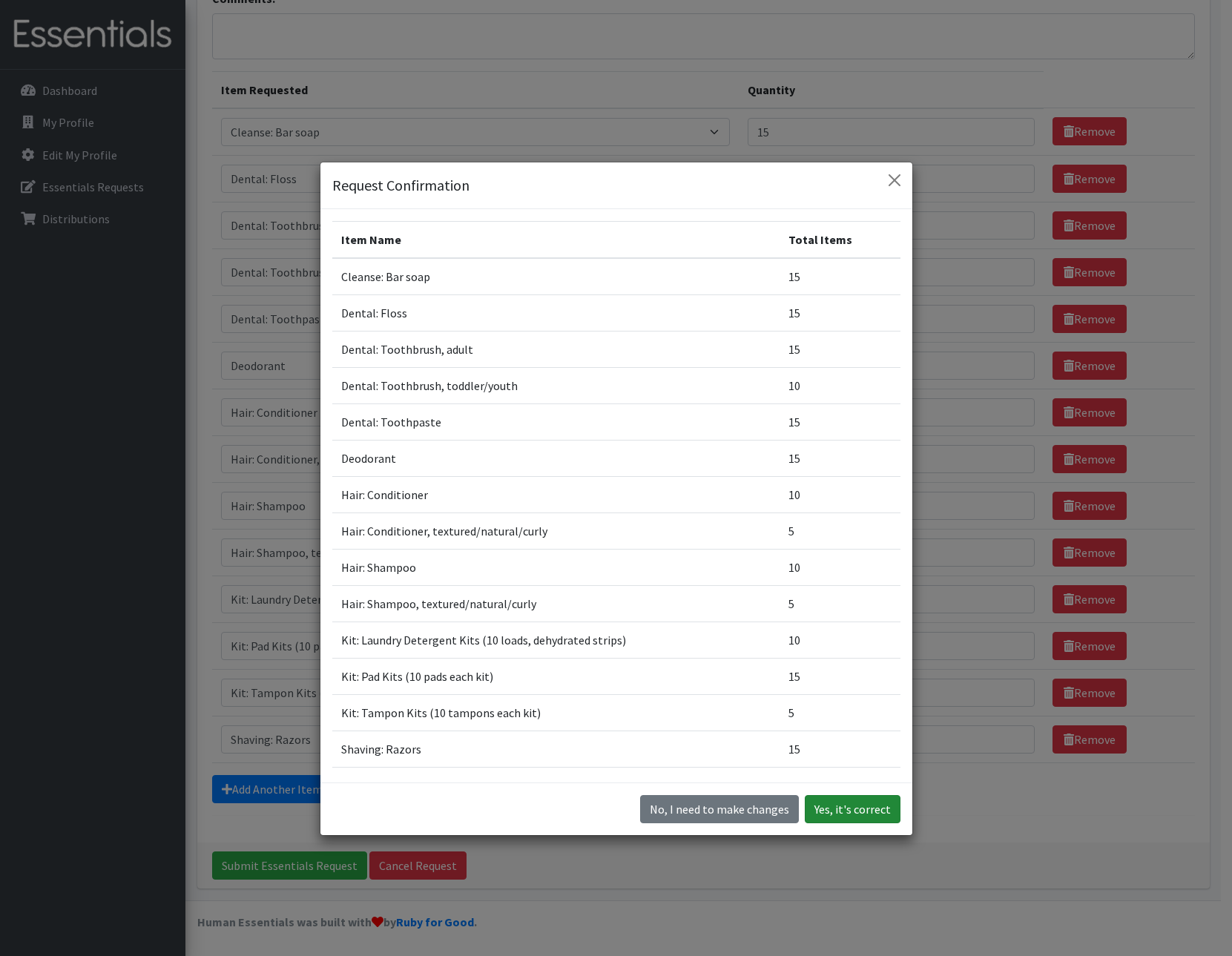
click at [848, 803] on button "Yes, it's correct" at bounding box center [852, 809] width 96 height 28
